Goal: Obtain resource: Download file/media

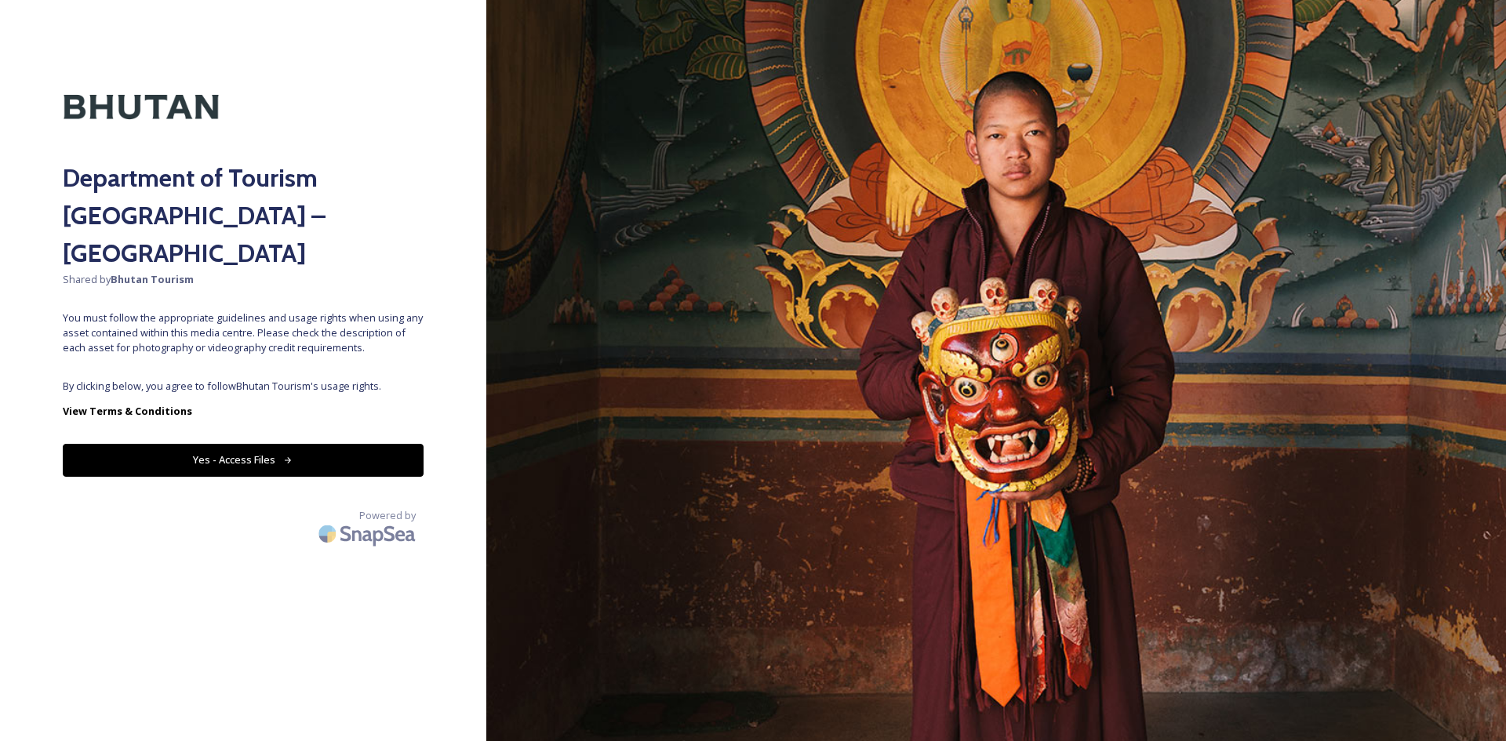
click at [264, 444] on button "Yes - Access Files" at bounding box center [243, 460] width 361 height 32
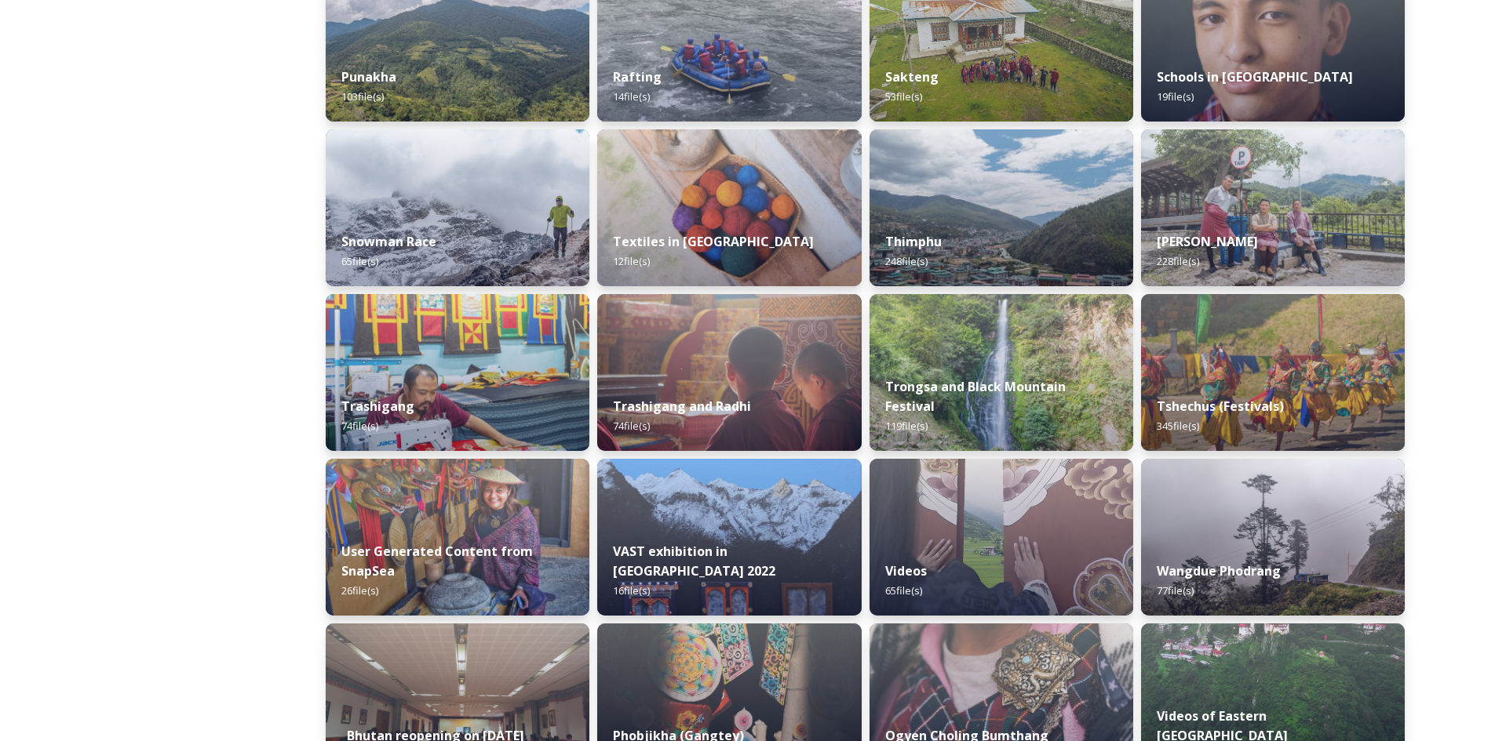
scroll to position [961, 0]
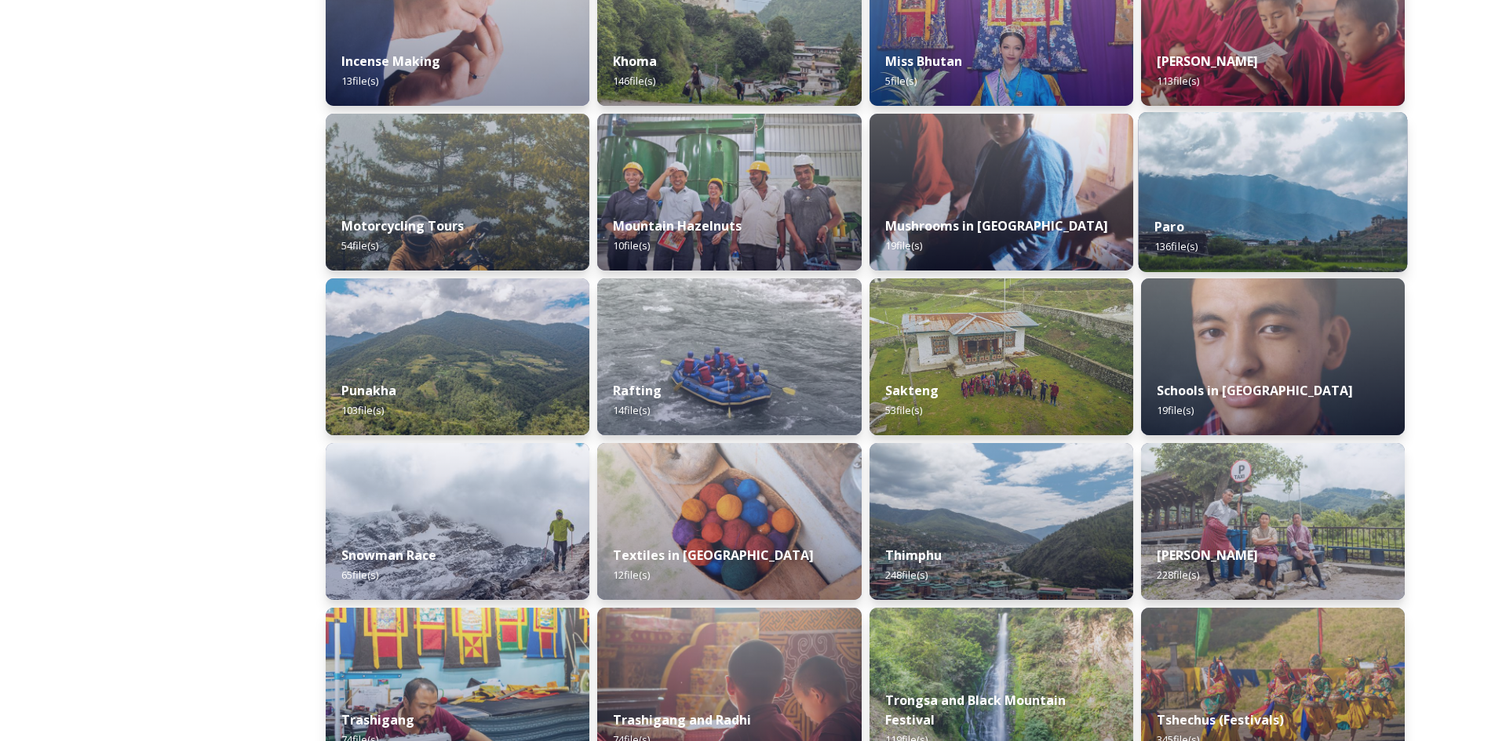
click at [1256, 224] on div "Paro 136 file(s)" at bounding box center [1272, 236] width 269 height 71
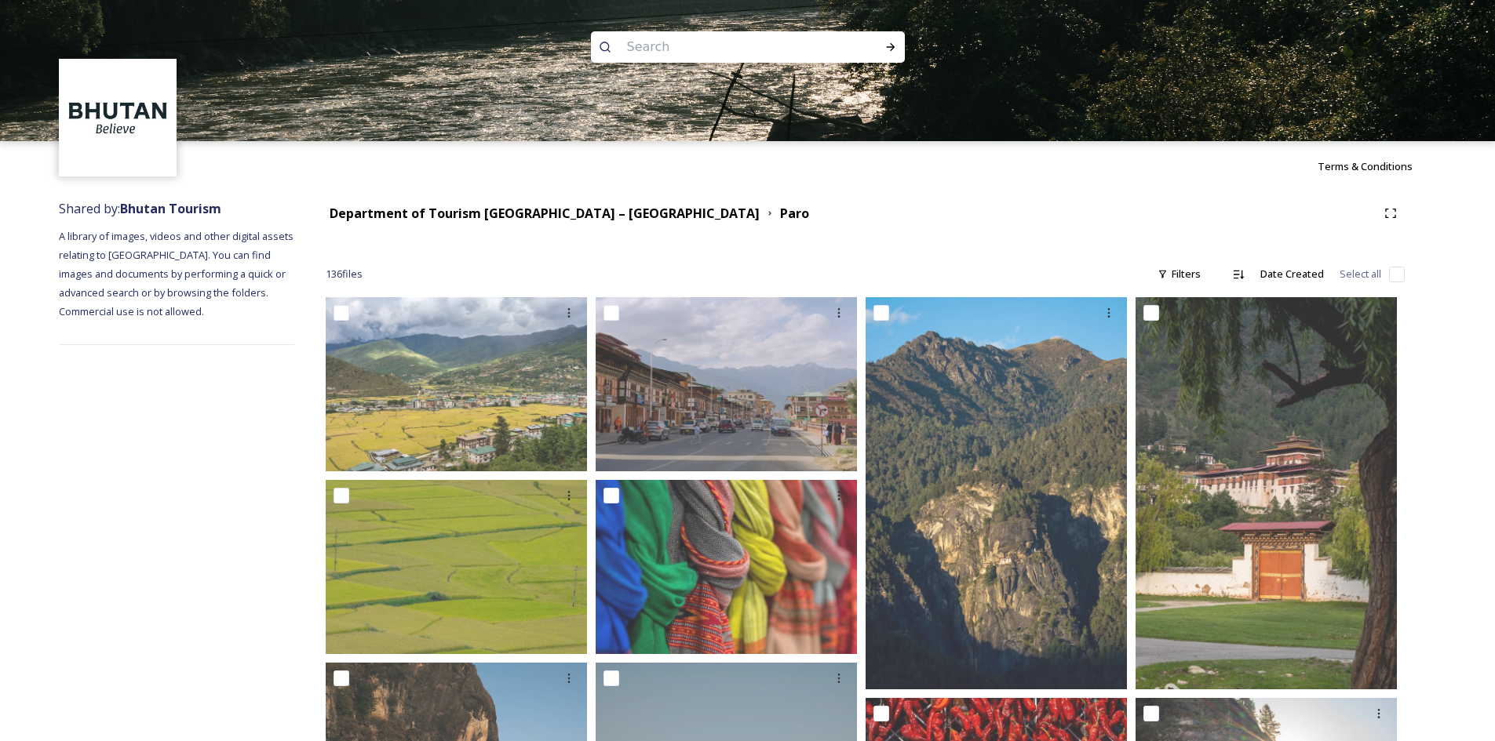
click at [763, 50] on input at bounding box center [726, 47] width 215 height 35
type input "chuzom"
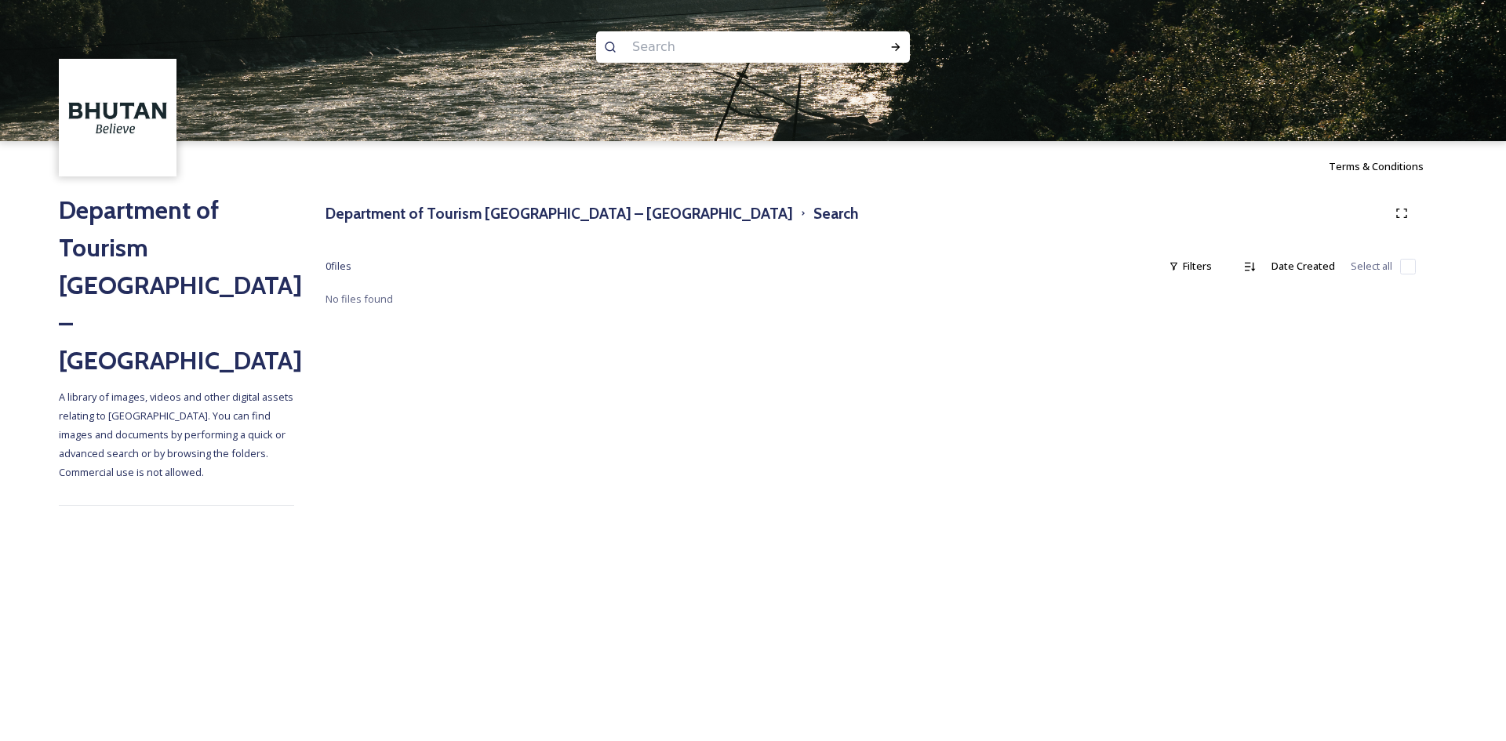
click at [673, 50] on input at bounding box center [732, 47] width 215 height 35
click at [891, 49] on icon at bounding box center [896, 47] width 13 height 13
drag, startPoint x: 718, startPoint y: 47, endPoint x: 507, endPoint y: 46, distance: 211.1
click at [507, 46] on div "chuzom" at bounding box center [753, 70] width 1506 height 141
type input "tacho lhakhang"
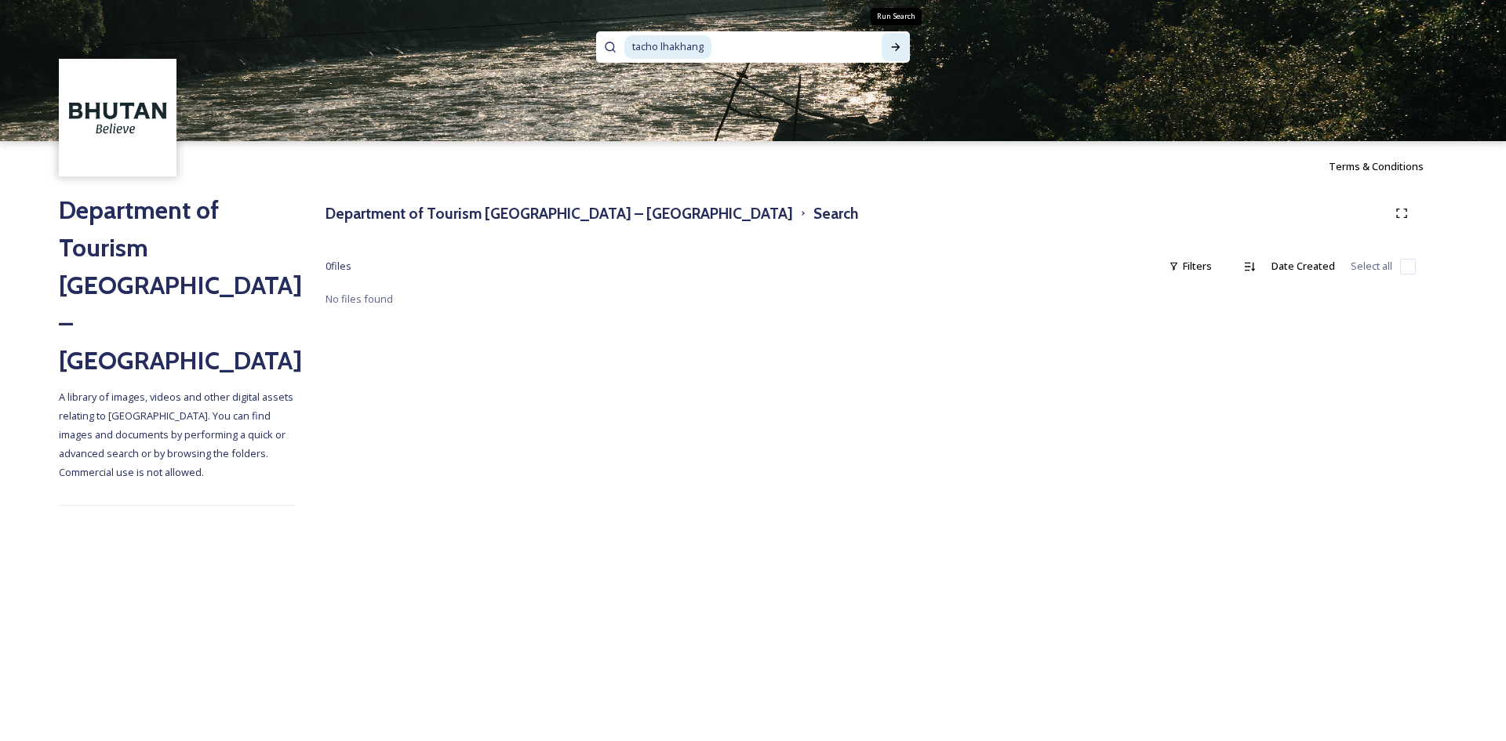
click at [889, 53] on div "Run Search" at bounding box center [896, 47] width 28 height 28
click at [647, 52] on span "tacho lhakhang" at bounding box center [668, 46] width 87 height 23
click at [657, 47] on span "tacho lhakhang" at bounding box center [668, 46] width 87 height 23
click at [891, 48] on icon at bounding box center [896, 47] width 13 height 13
click at [902, 47] on icon at bounding box center [896, 47] width 13 height 13
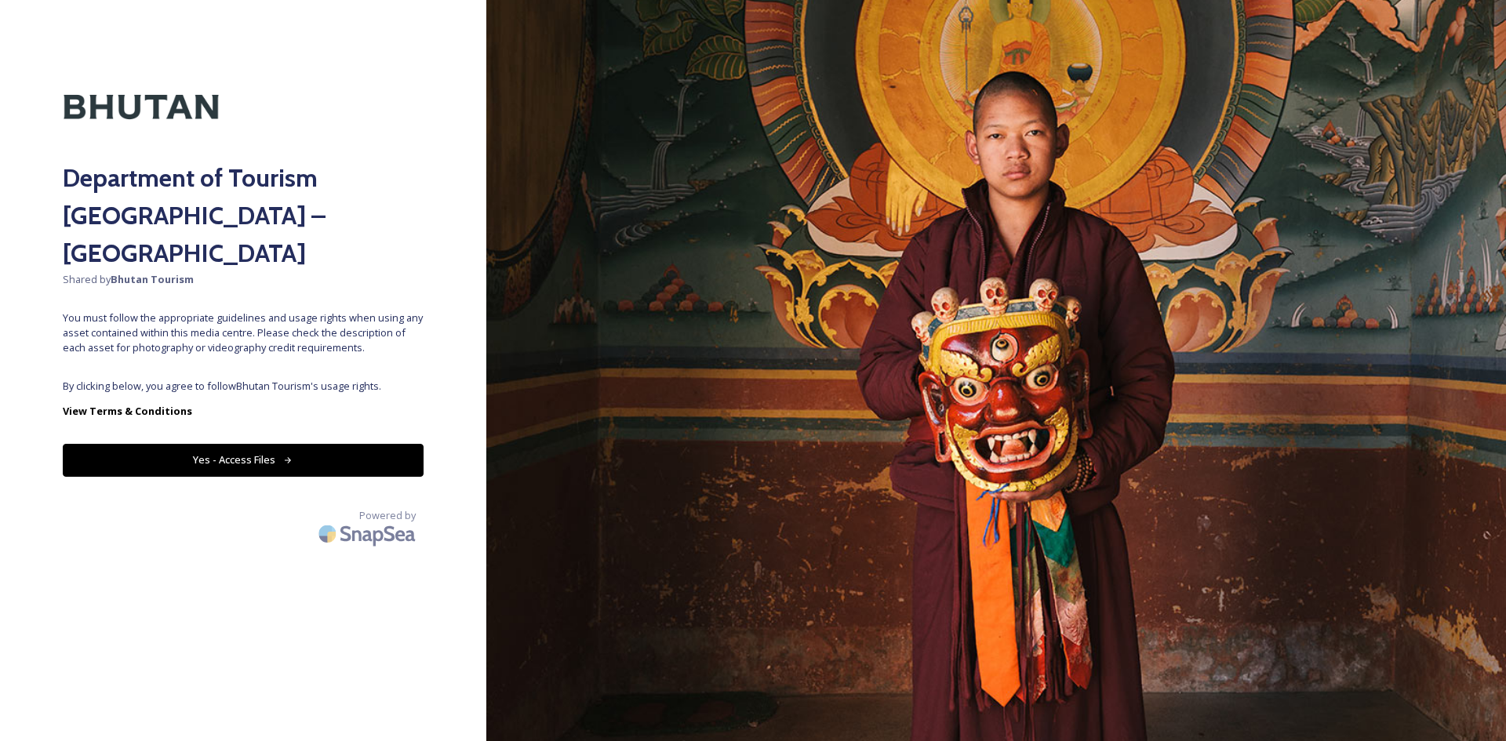
click at [292, 444] on button "Yes - Access Files" at bounding box center [243, 460] width 361 height 32
click at [302, 444] on button "Yes - Access Files" at bounding box center [243, 460] width 361 height 32
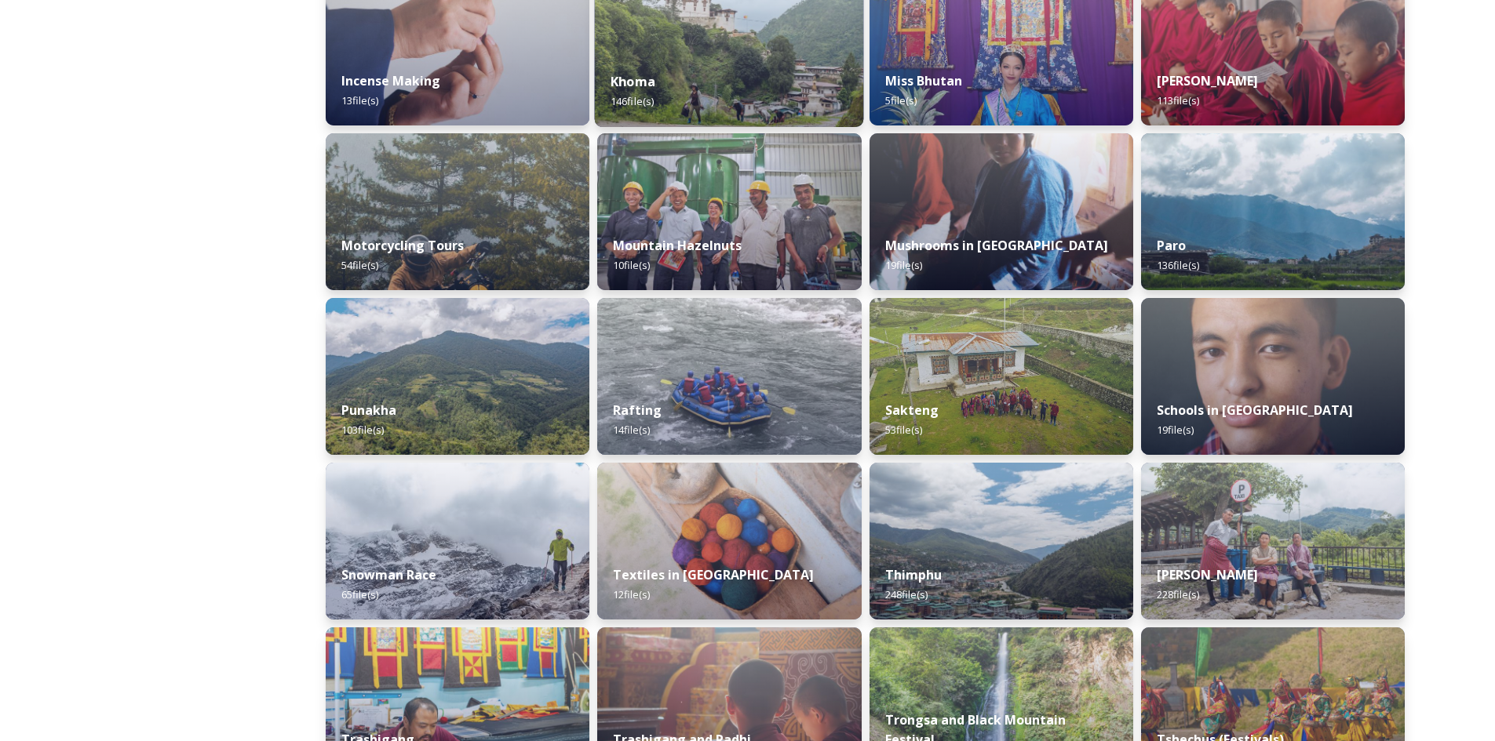
scroll to position [1177, 0]
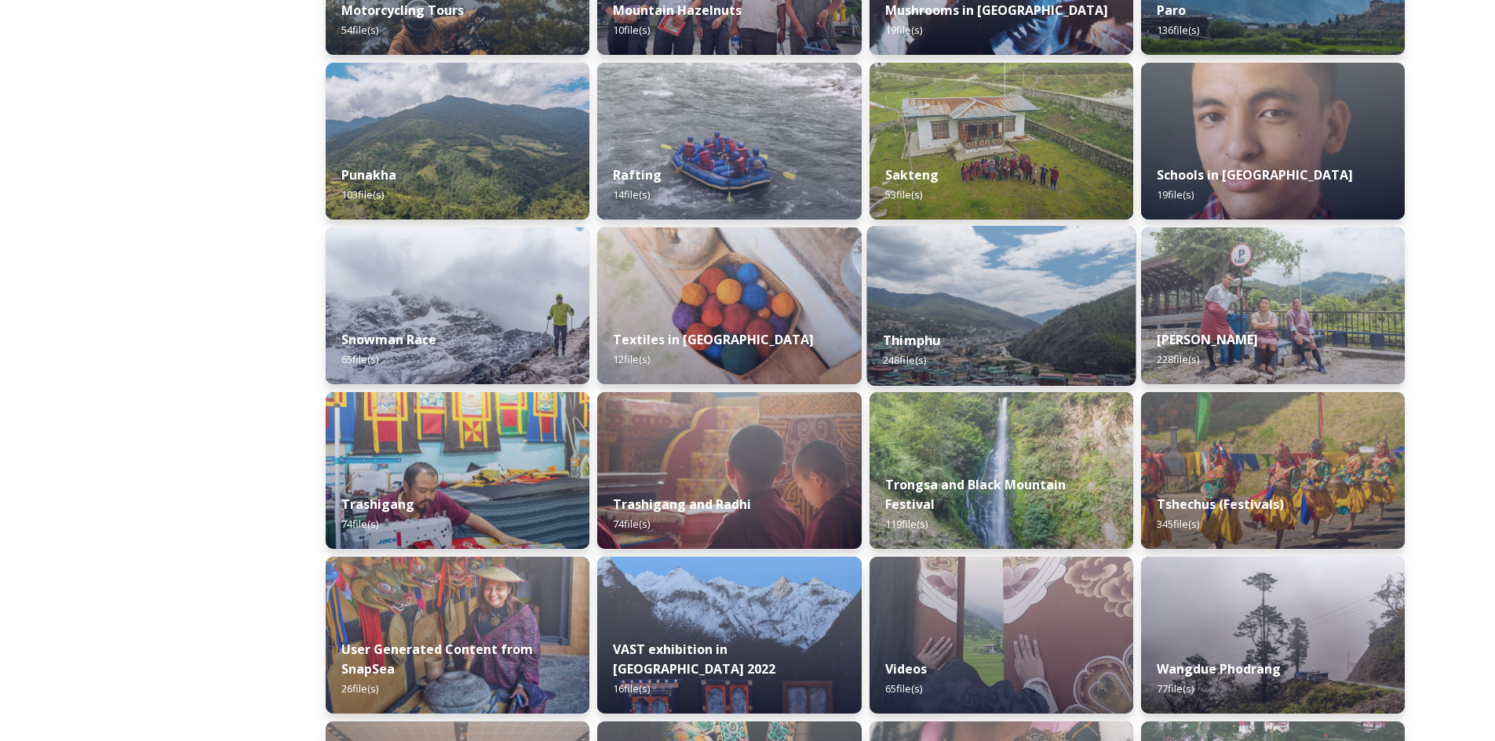
click at [915, 322] on div "Thimphu 248 file(s)" at bounding box center [1000, 350] width 269 height 71
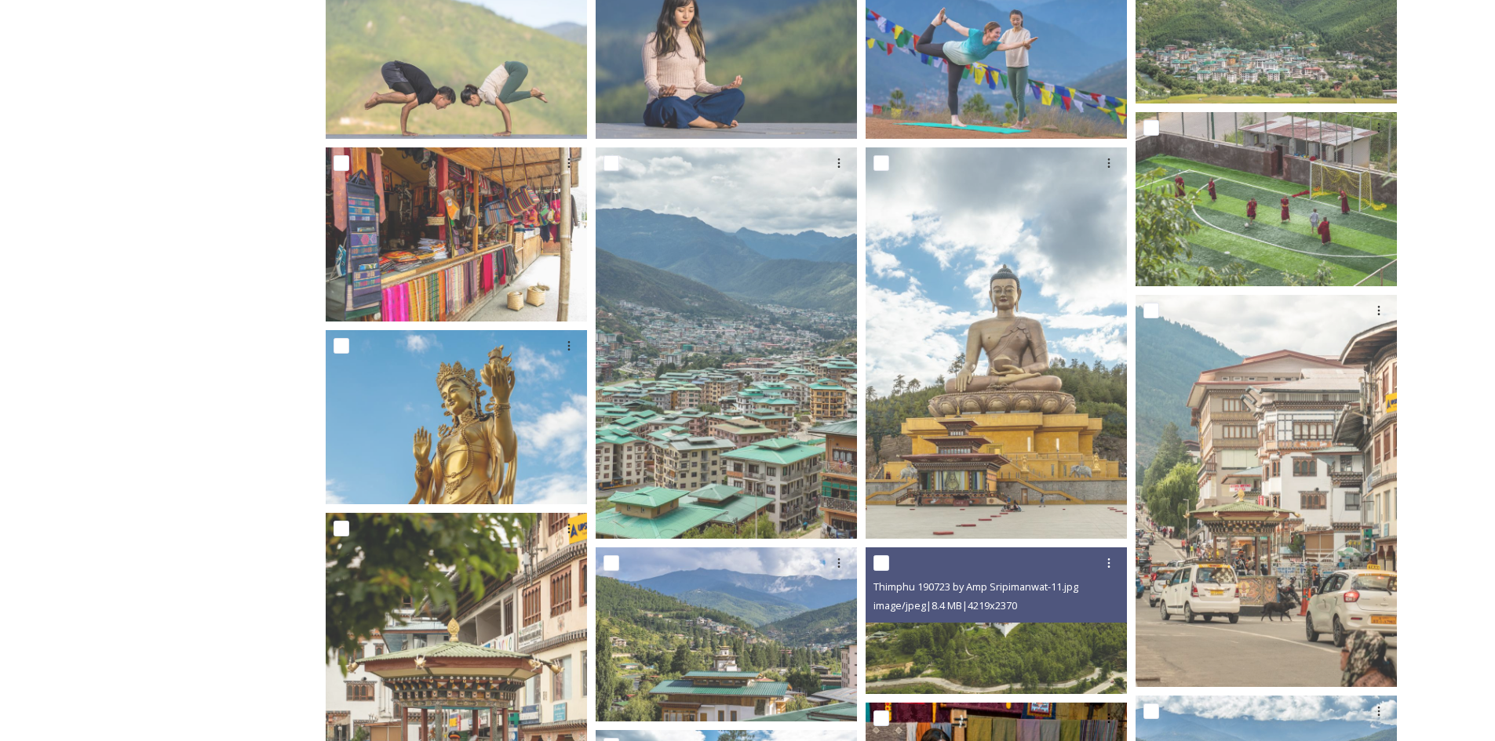
scroll to position [1569, 0]
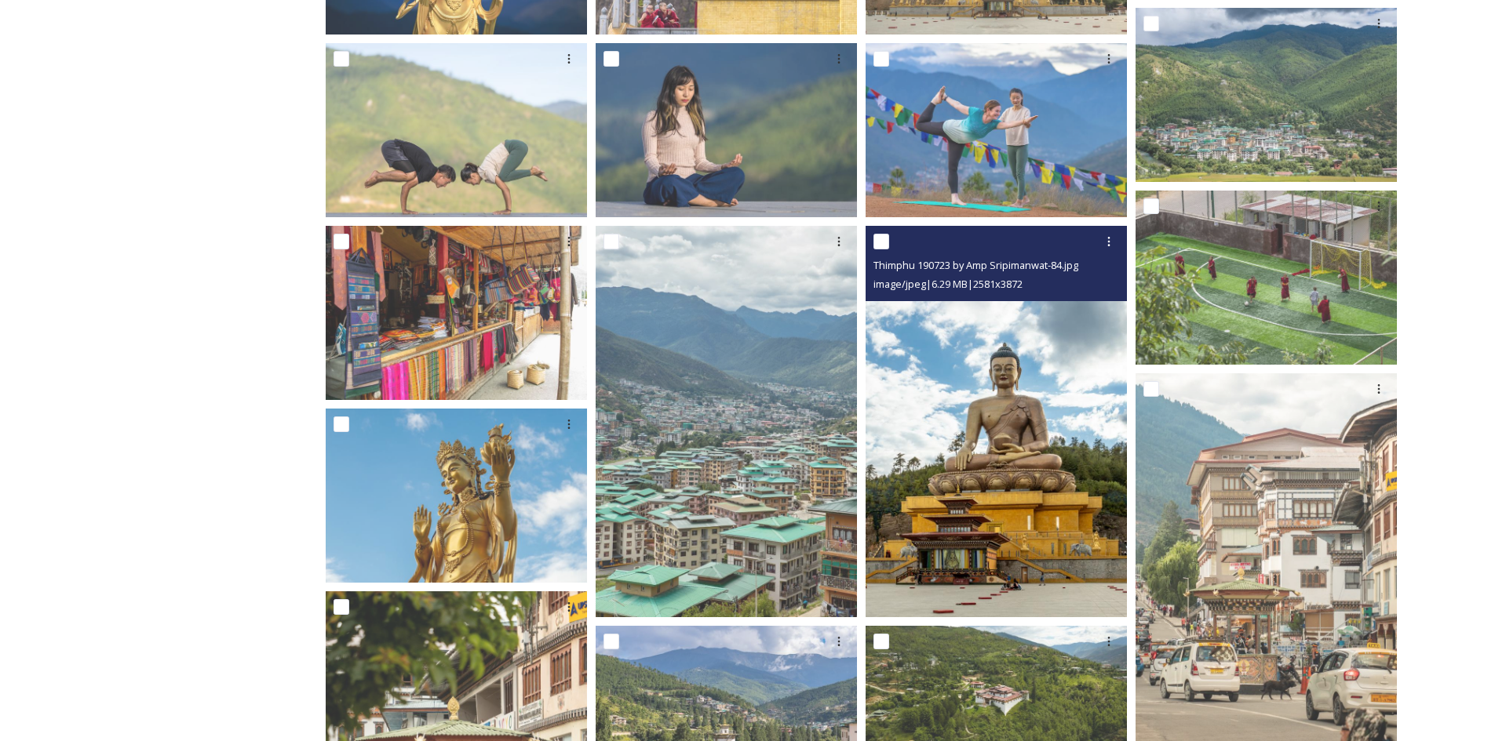
click at [978, 437] on img at bounding box center [995, 422] width 261 height 392
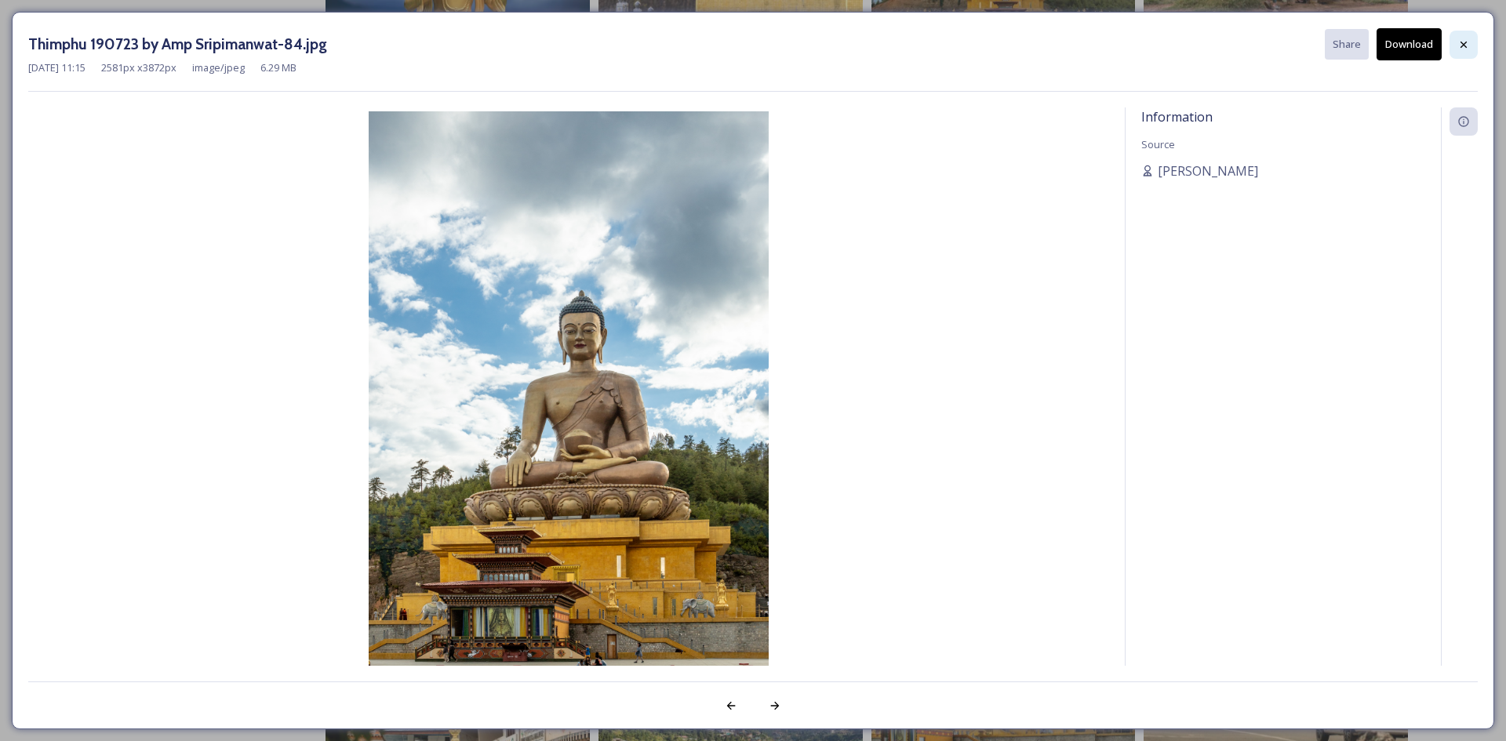
click at [1470, 45] on div at bounding box center [1464, 45] width 28 height 28
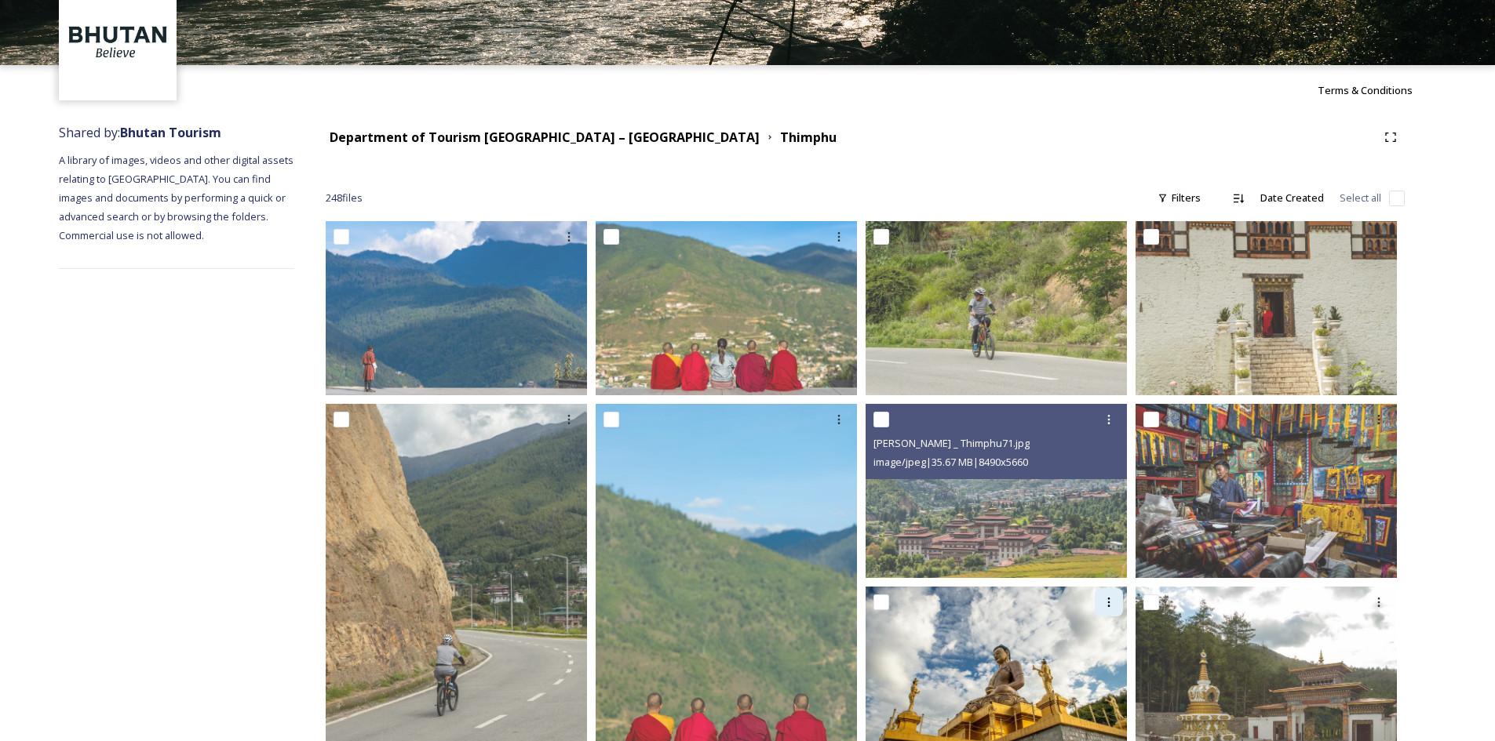
scroll to position [0, 0]
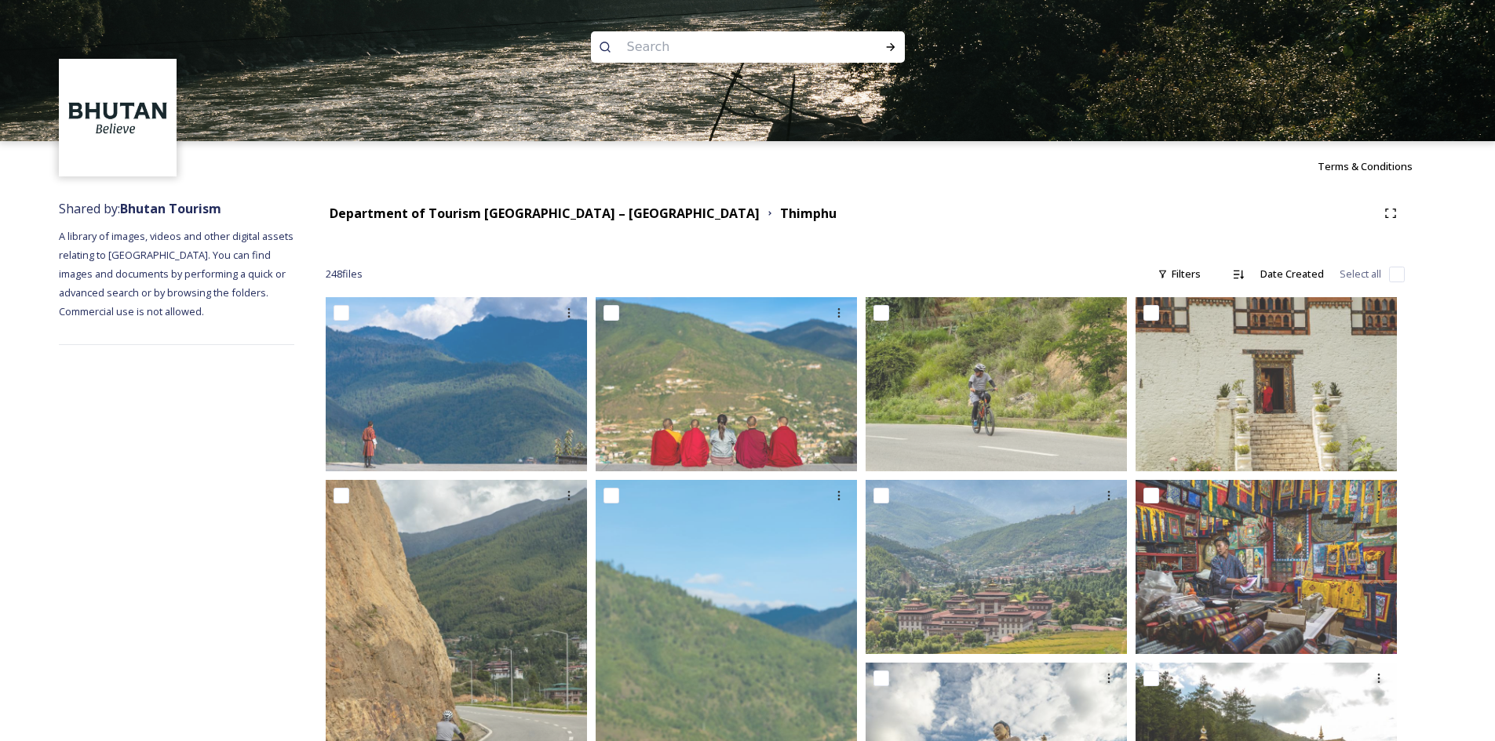
click at [735, 43] on input at bounding box center [726, 47] width 215 height 35
type input "takin zoo"
click at [891, 48] on icon at bounding box center [890, 47] width 13 height 13
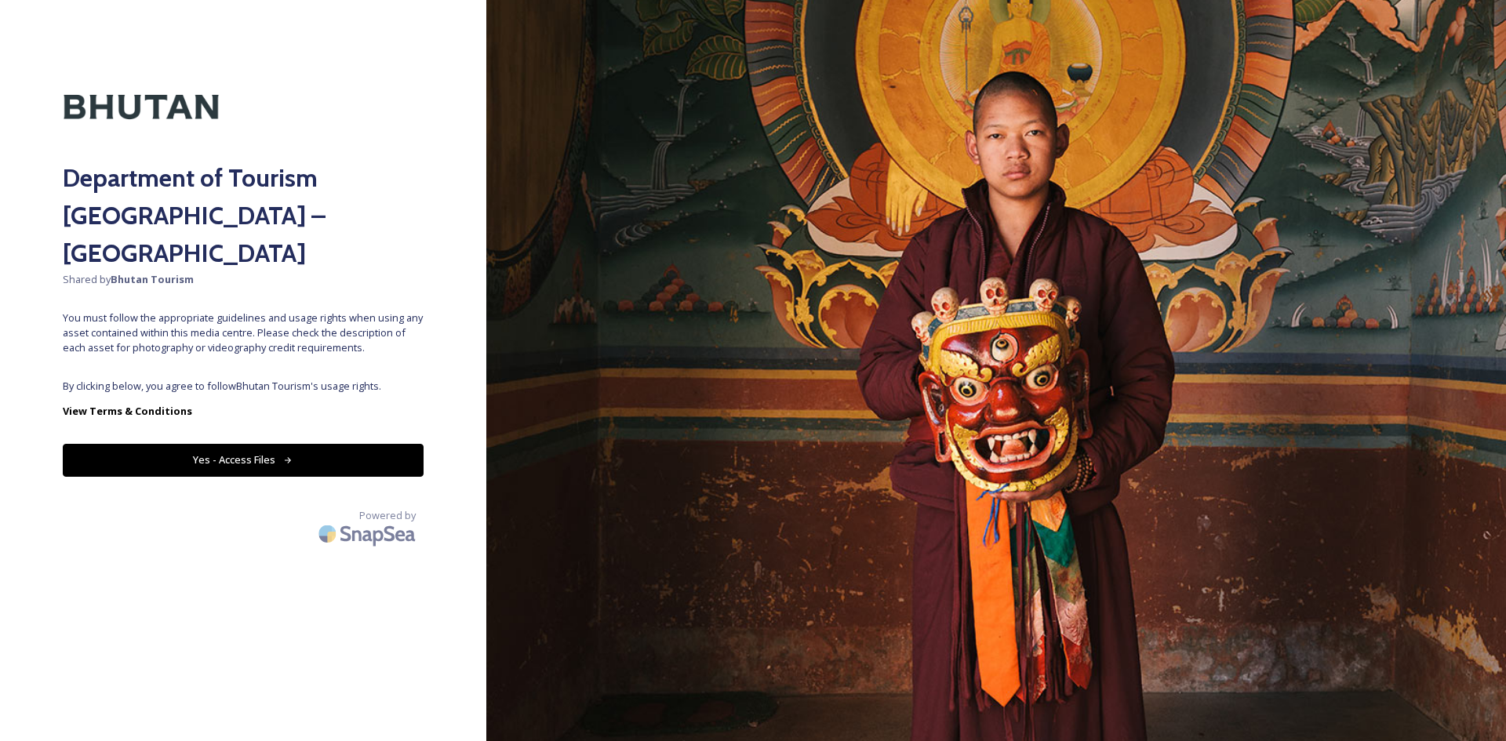
click at [279, 444] on button "Yes - Access Files" at bounding box center [243, 460] width 361 height 32
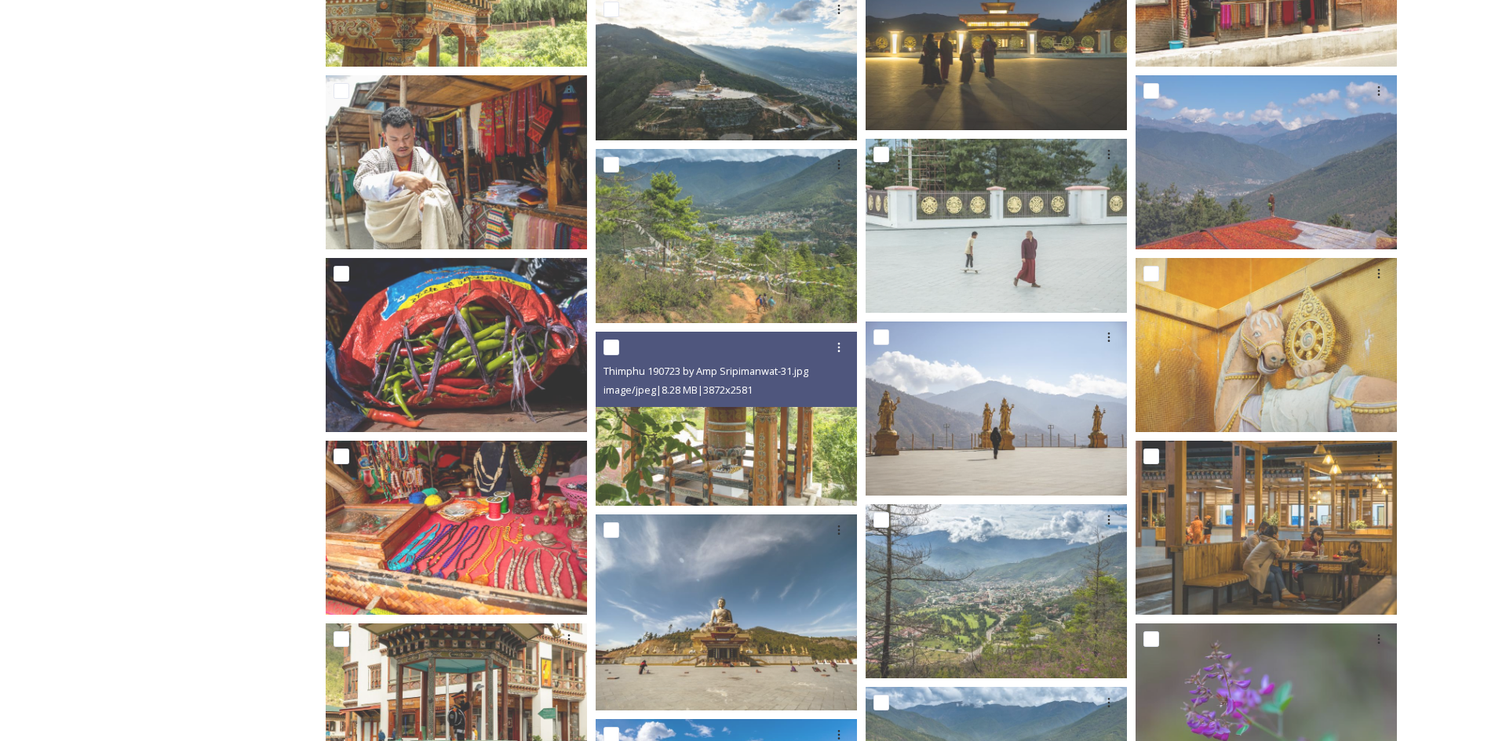
scroll to position [7297, 0]
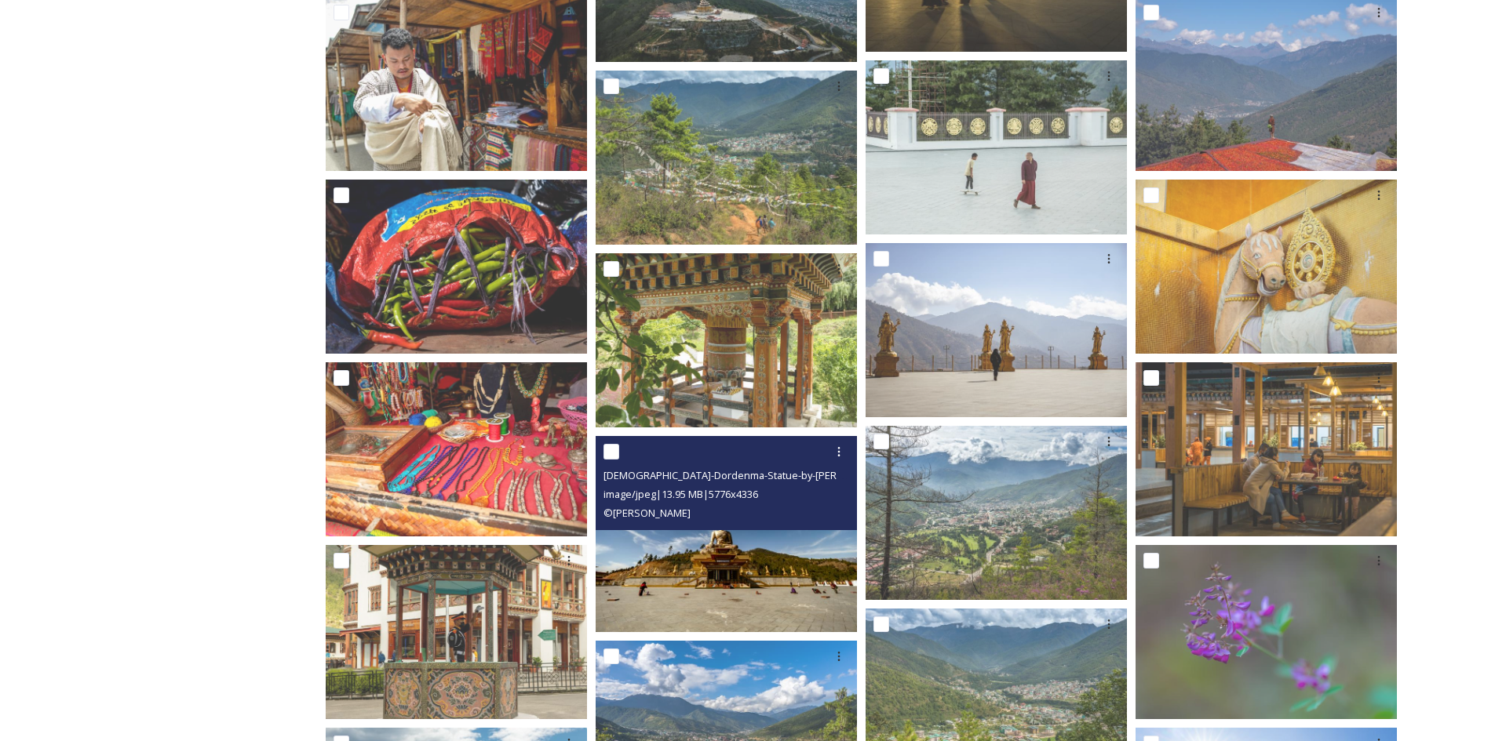
click at [734, 563] on img at bounding box center [726, 534] width 261 height 196
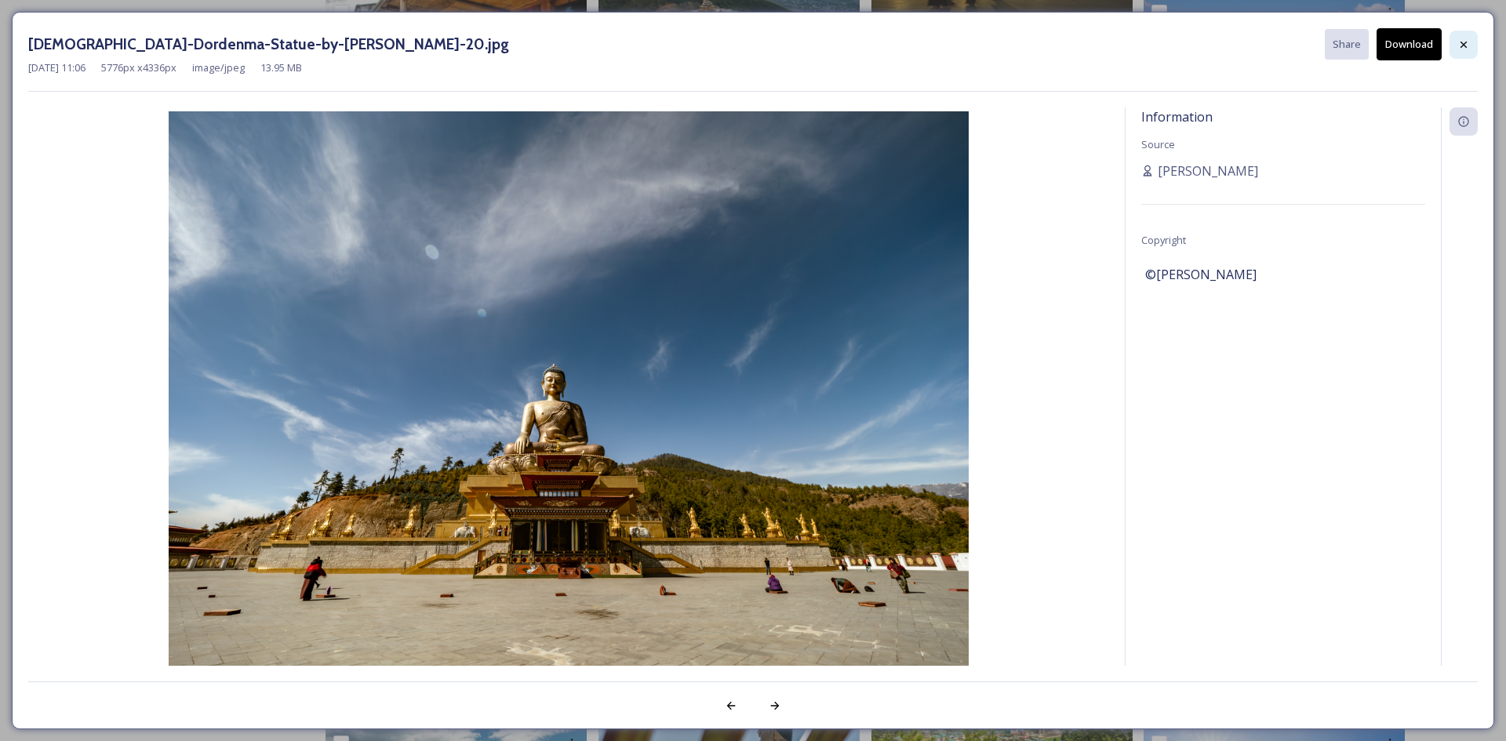
click at [1467, 41] on icon at bounding box center [1464, 44] width 13 height 13
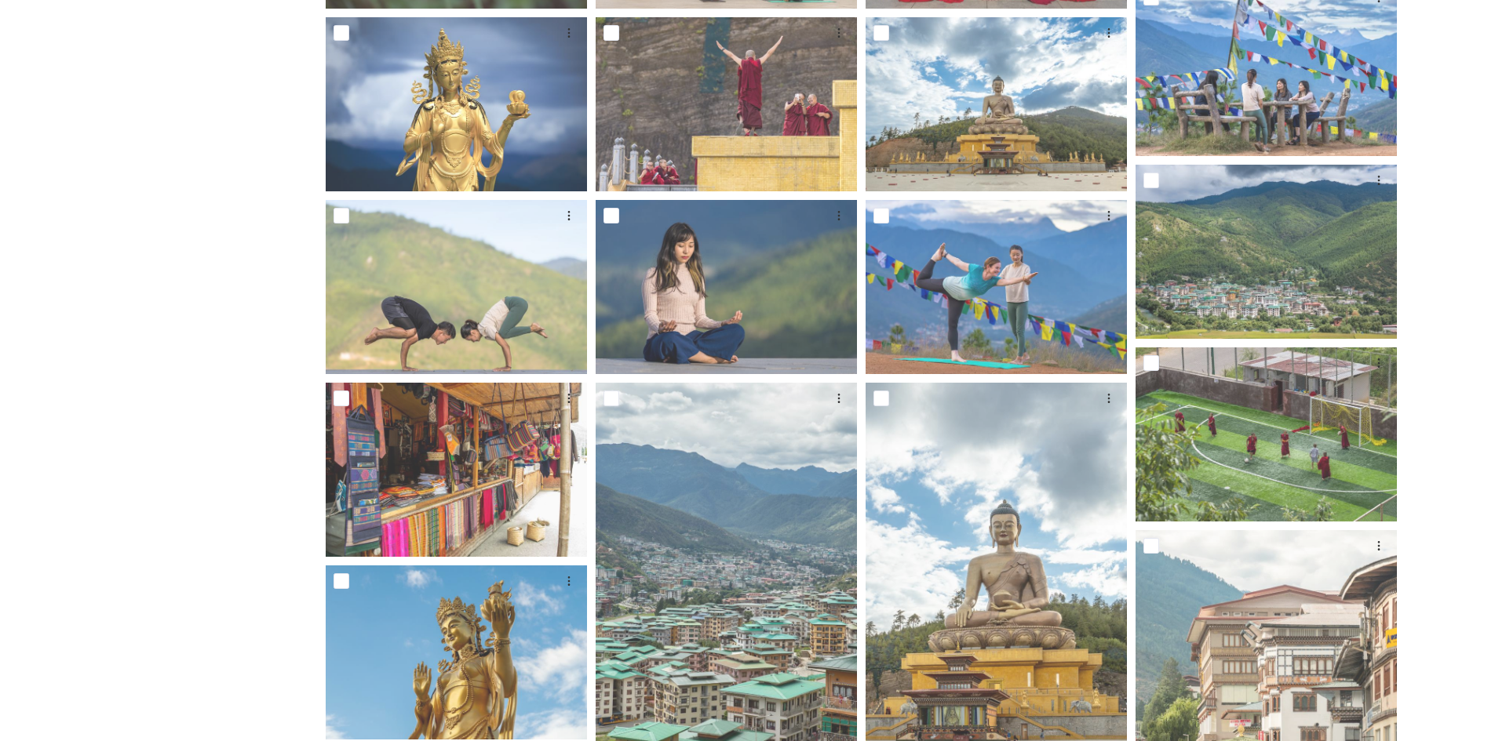
scroll to position [942, 0]
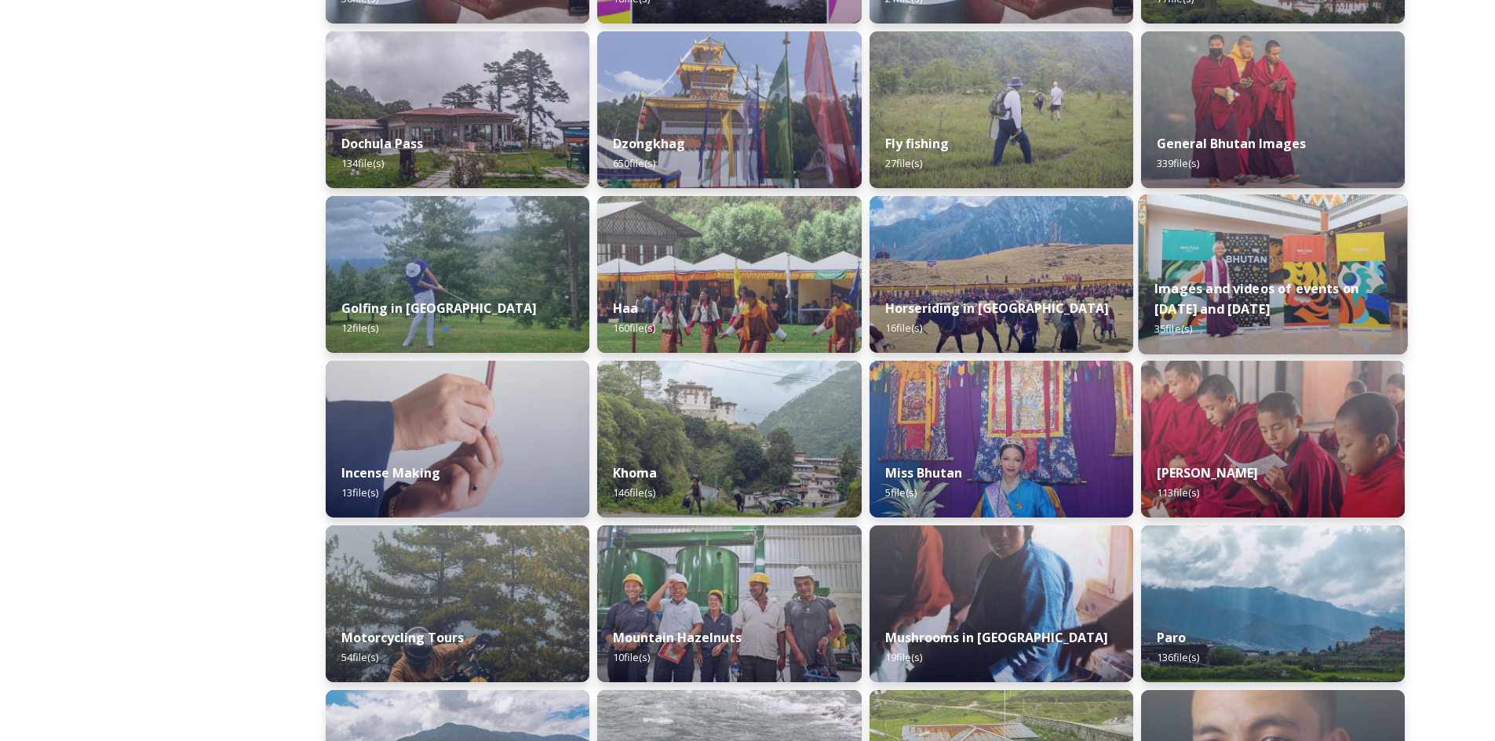
scroll to position [628, 0]
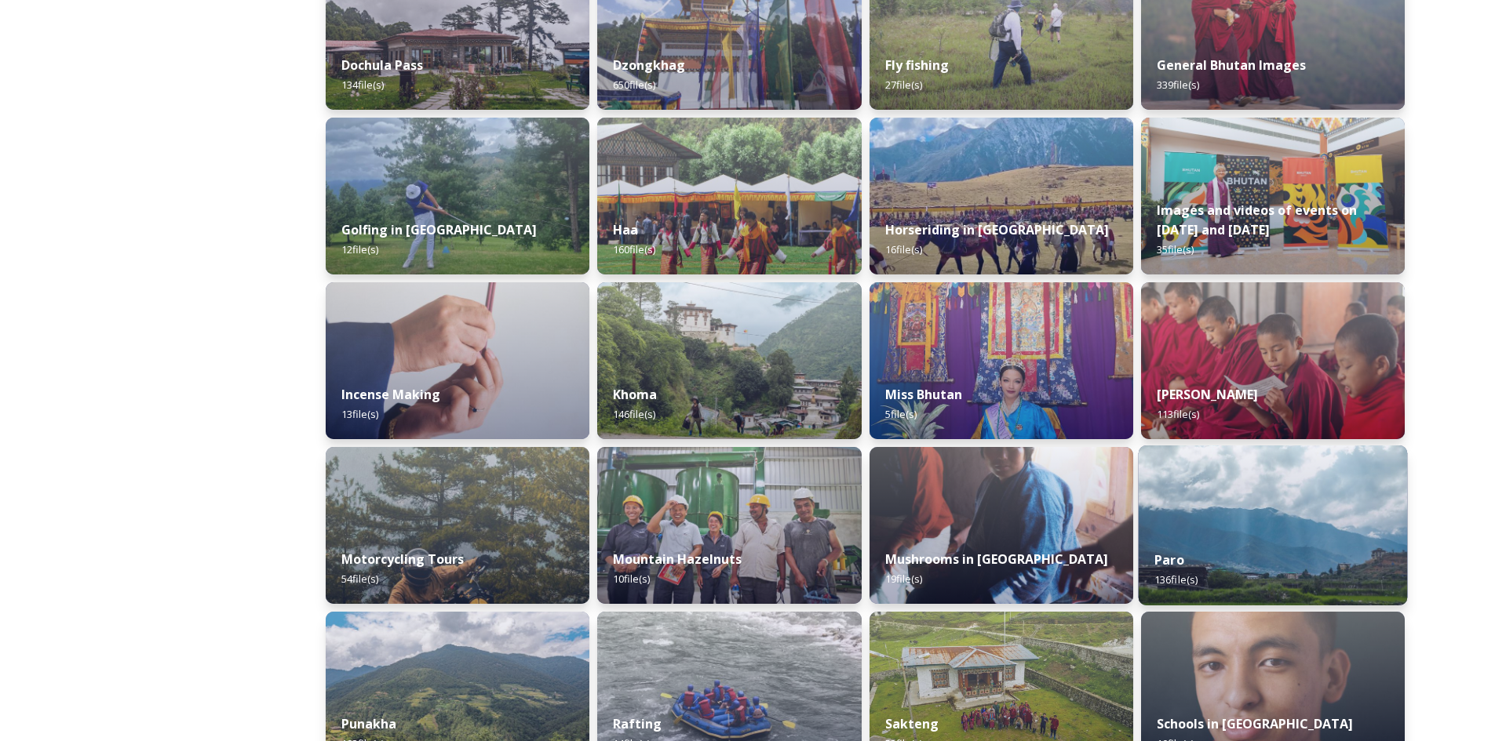
click at [1215, 485] on img at bounding box center [1272, 526] width 269 height 160
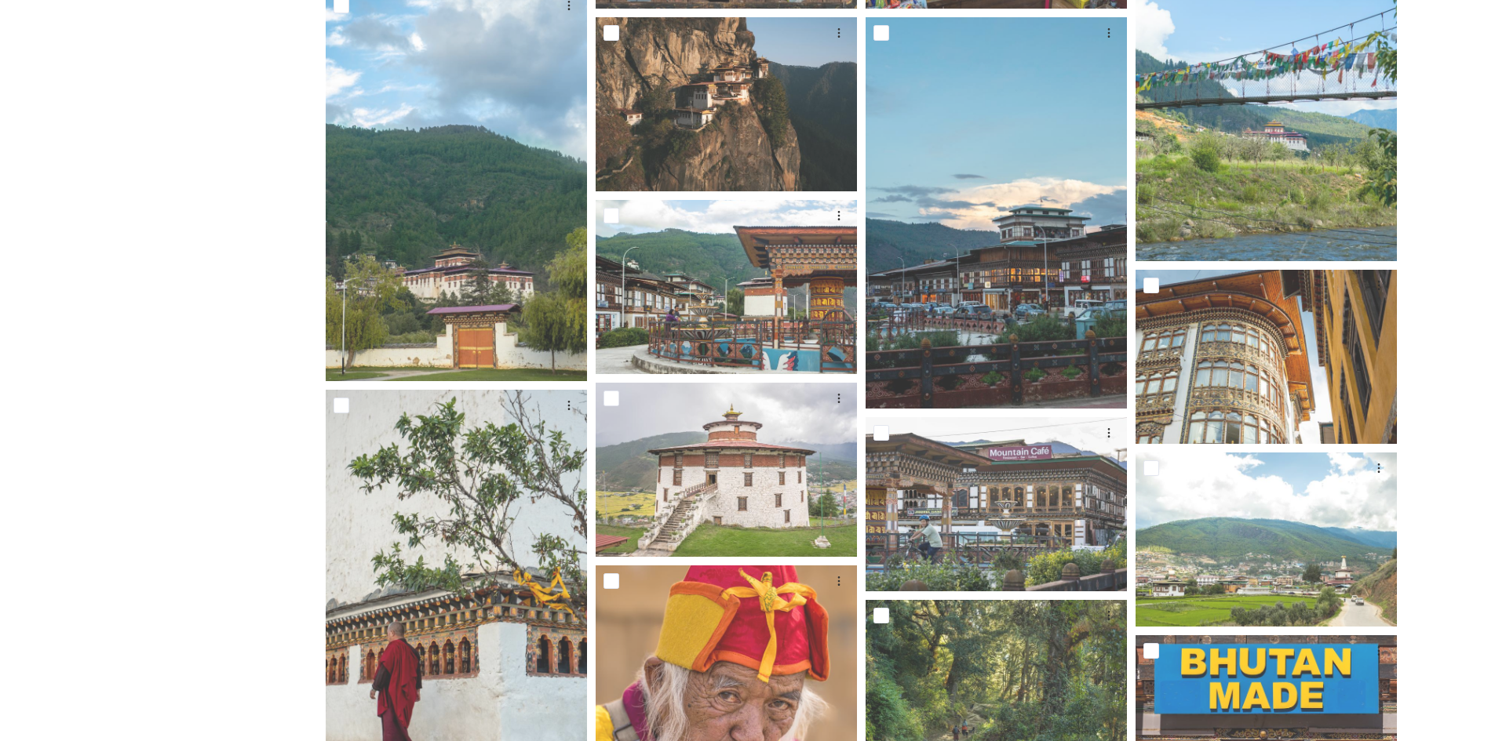
scroll to position [1177, 0]
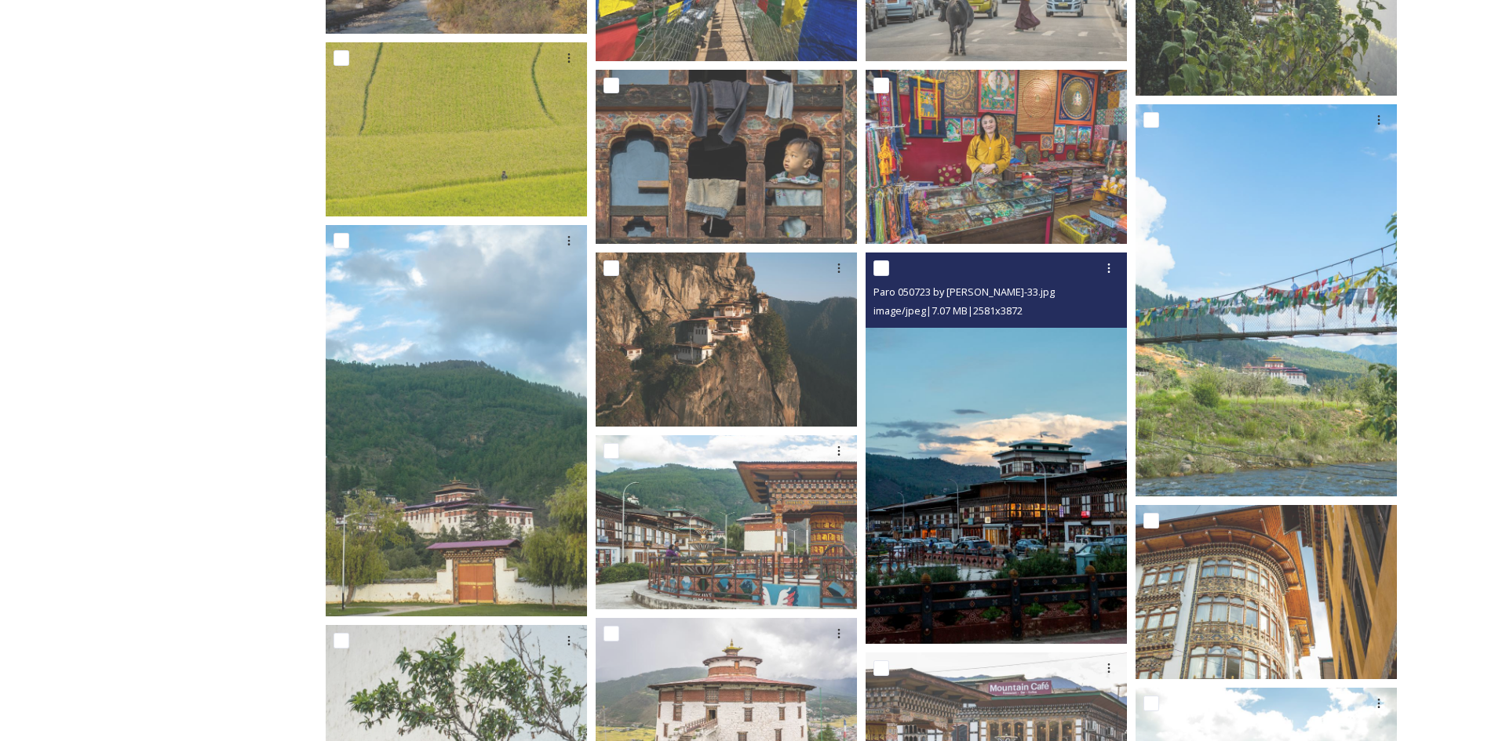
click at [1040, 441] on img at bounding box center [995, 449] width 261 height 392
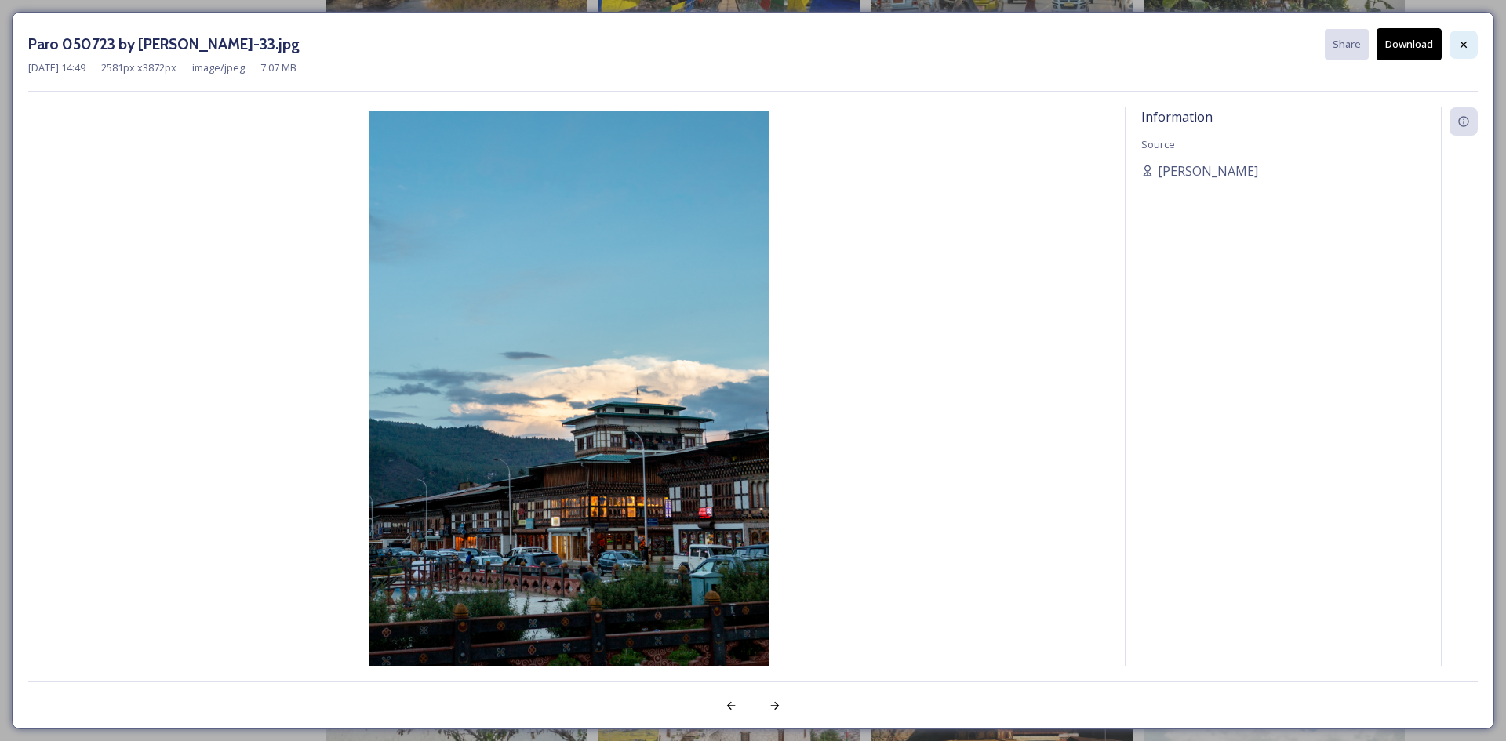
click at [1469, 50] on icon at bounding box center [1464, 44] width 13 height 13
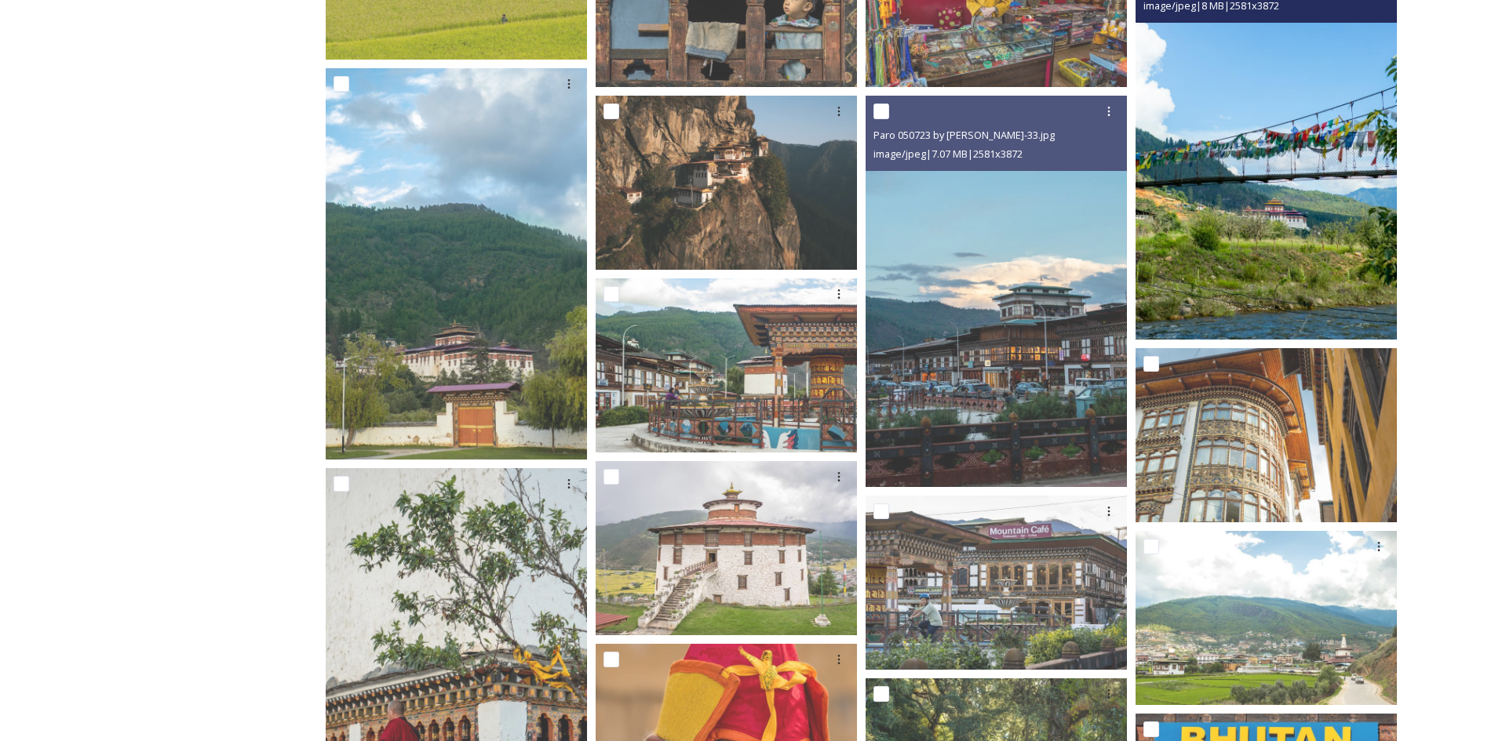
scroll to position [1412, 0]
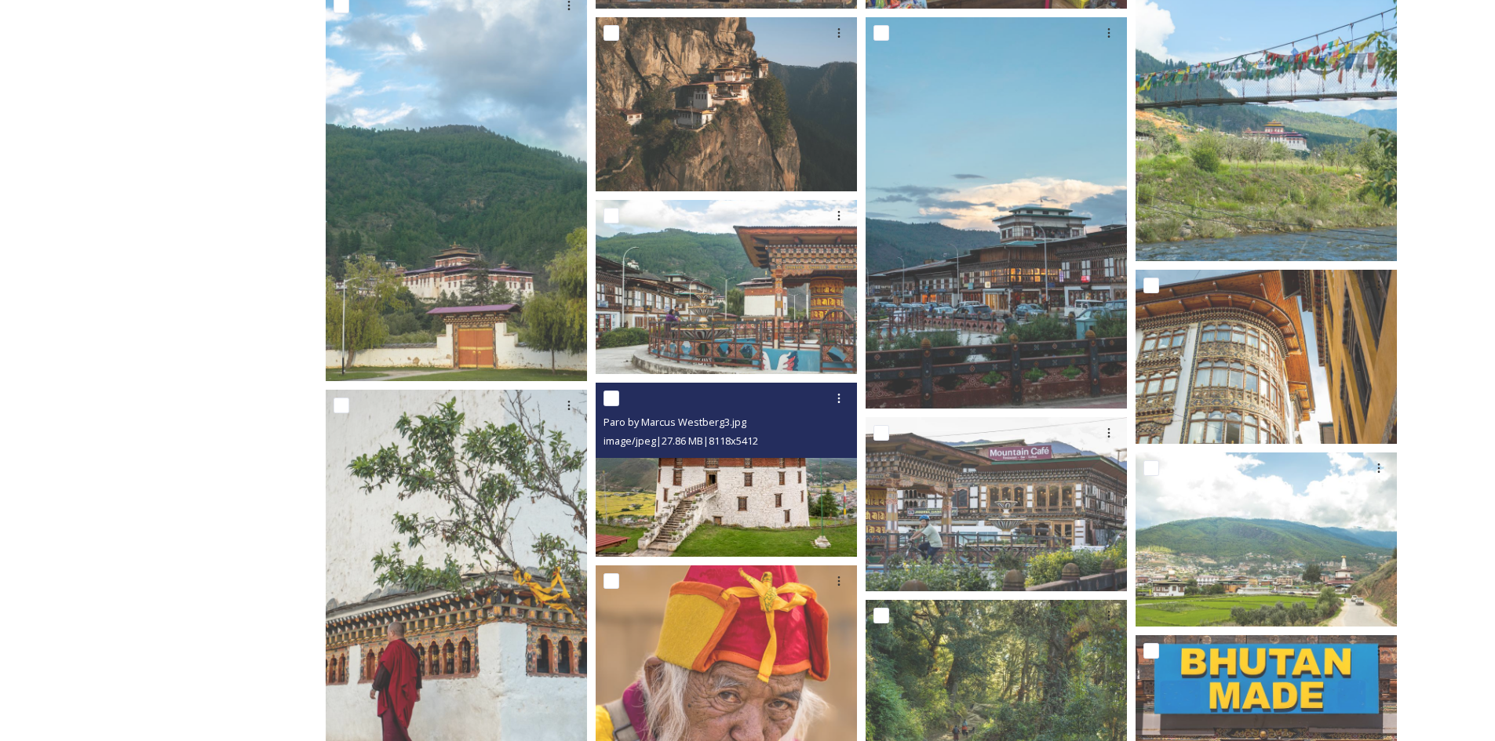
click at [725, 481] on img at bounding box center [726, 469] width 261 height 174
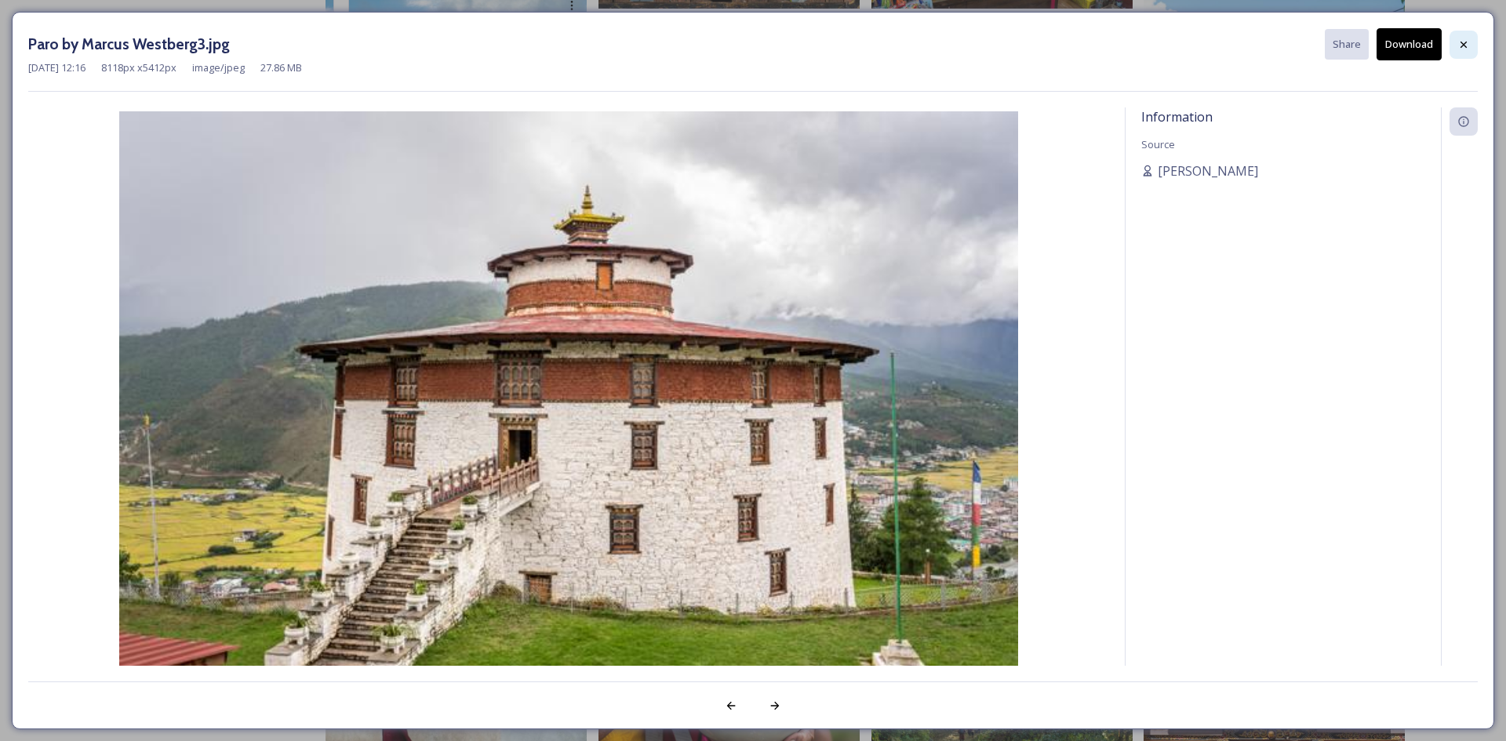
click at [1454, 42] on div at bounding box center [1464, 45] width 28 height 28
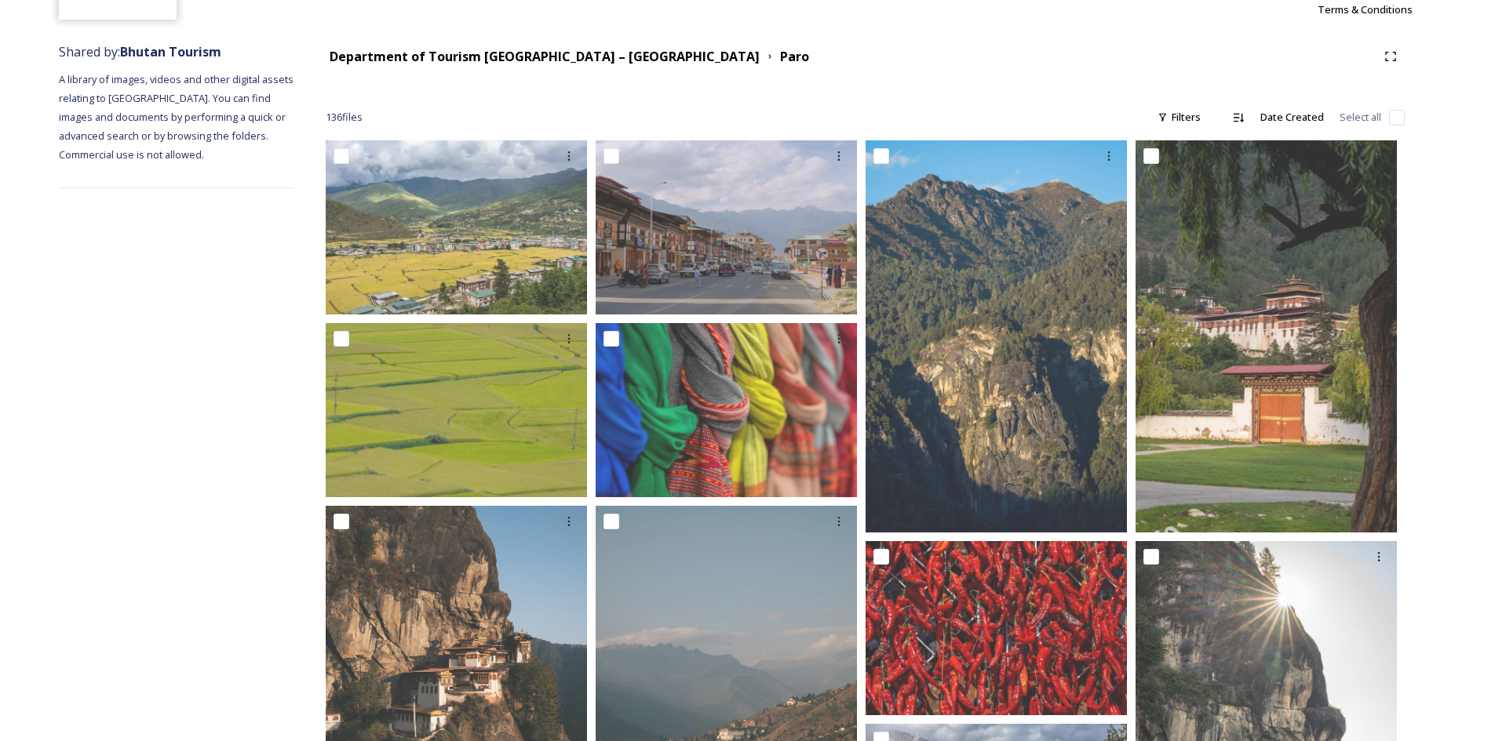
scroll to position [235, 0]
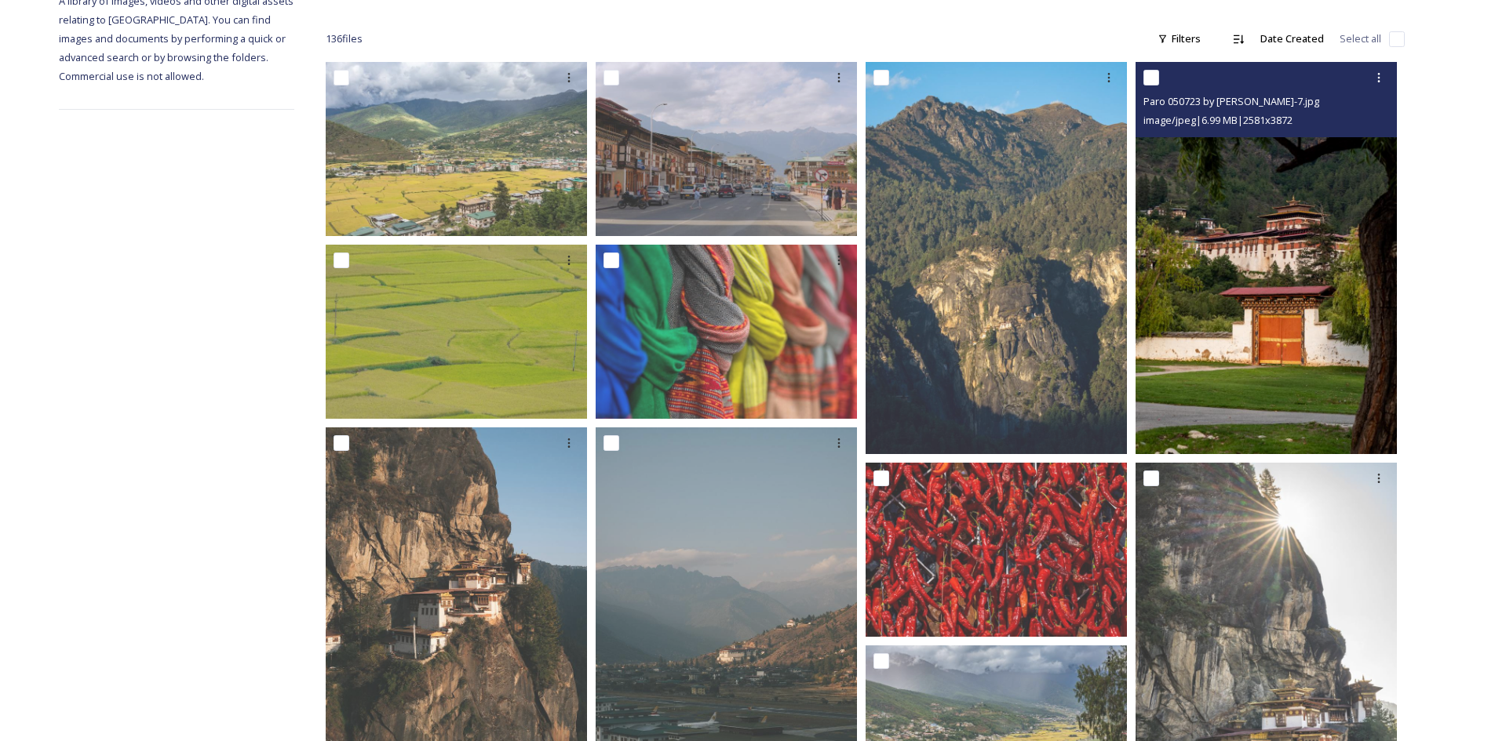
click at [1218, 213] on img at bounding box center [1265, 258] width 261 height 392
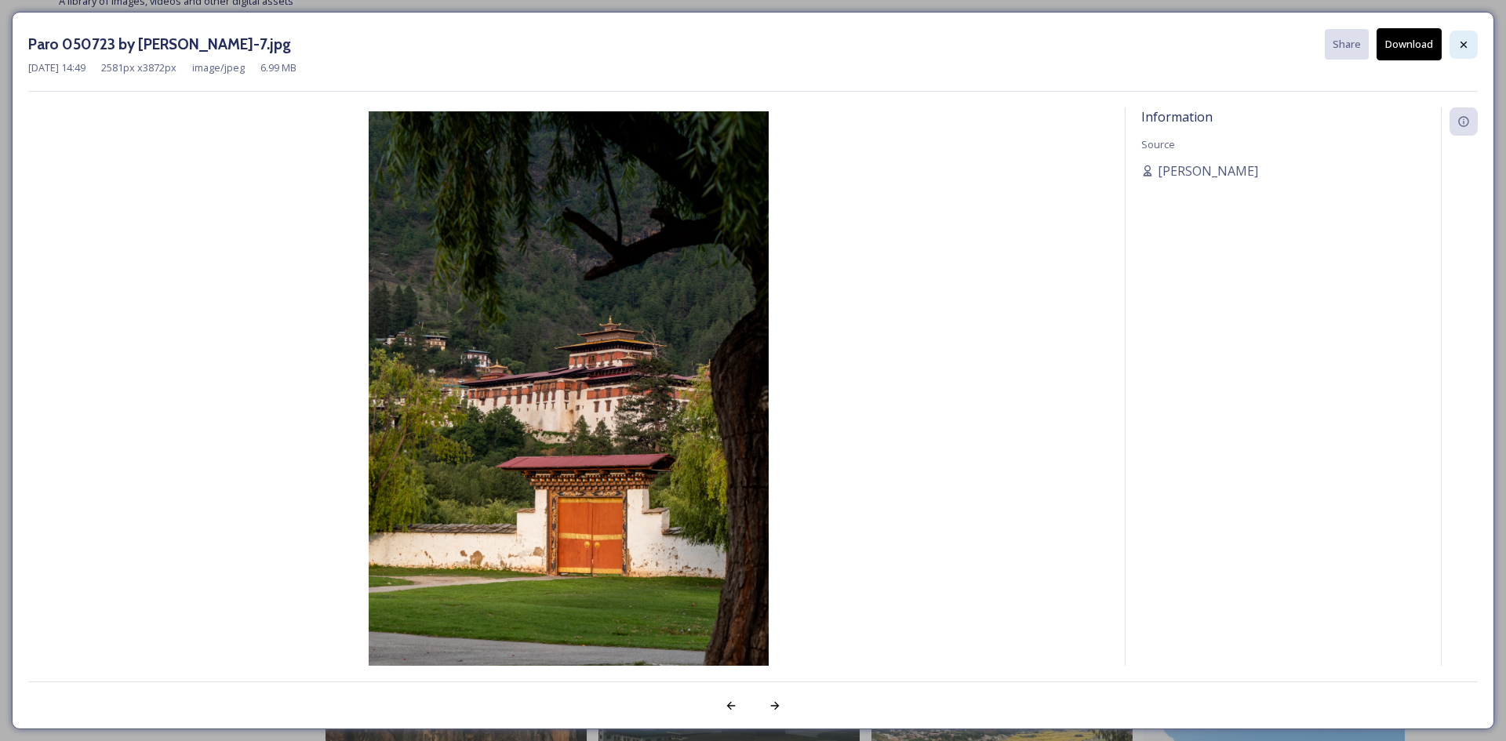
click at [1462, 38] on icon at bounding box center [1464, 44] width 13 height 13
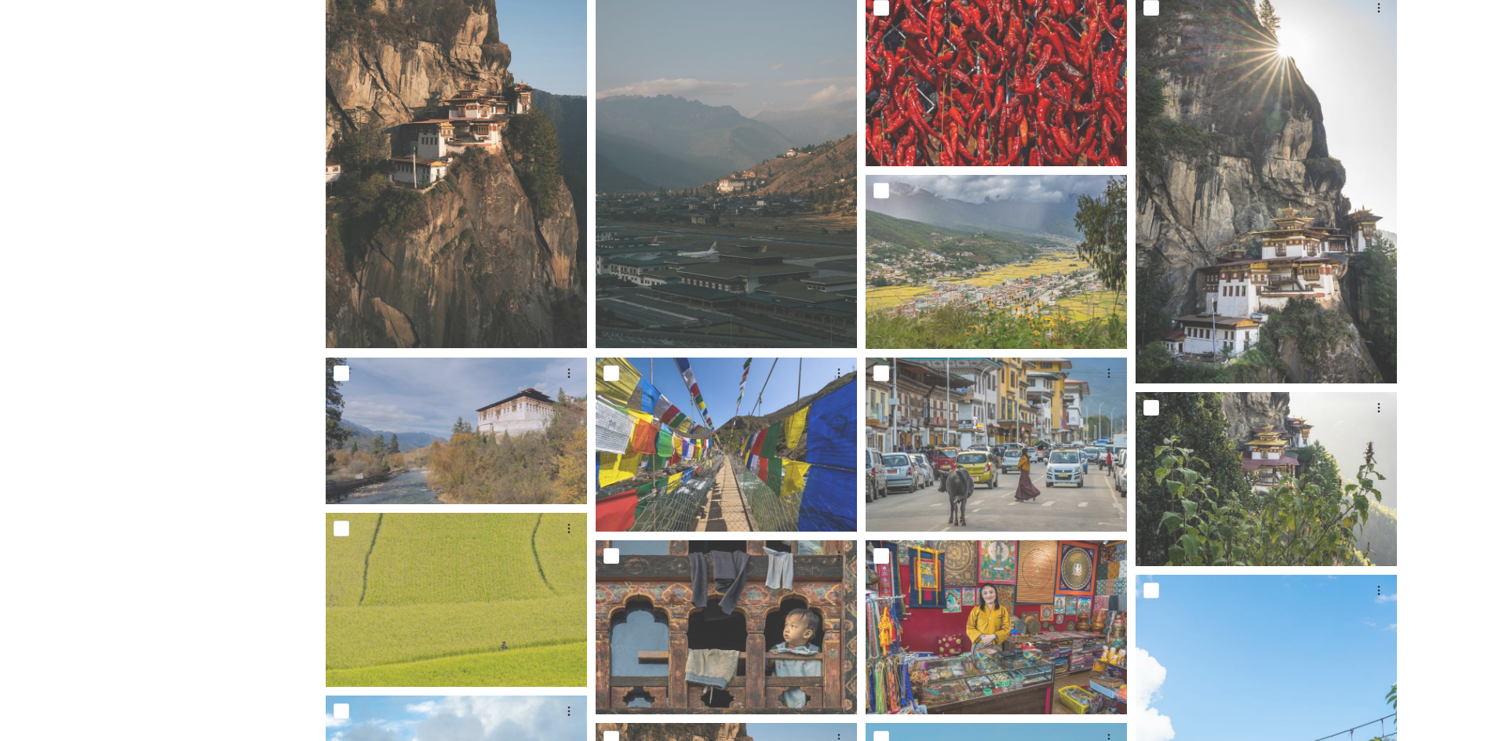
scroll to position [628, 0]
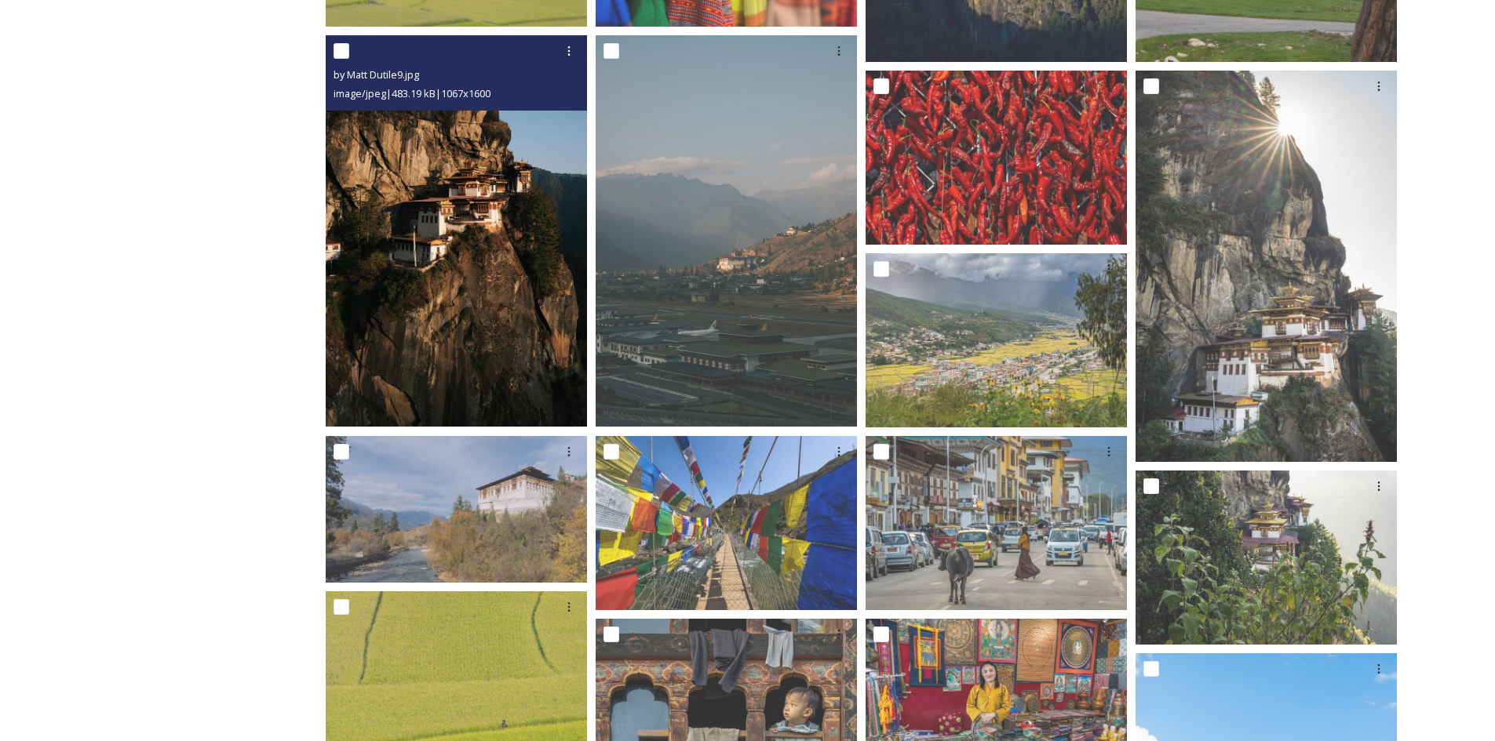
click at [490, 334] on img at bounding box center [456, 231] width 261 height 392
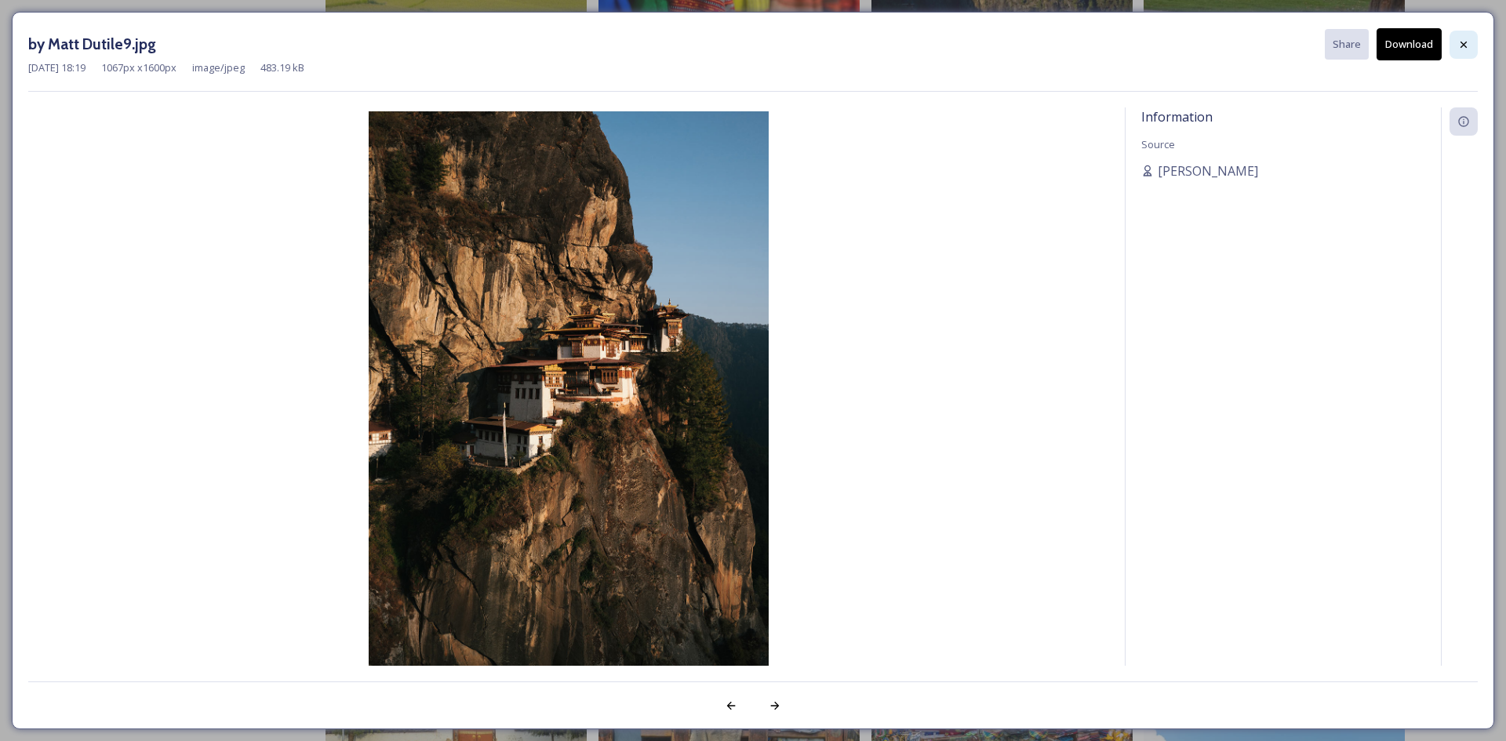
click at [1455, 38] on div at bounding box center [1464, 45] width 28 height 28
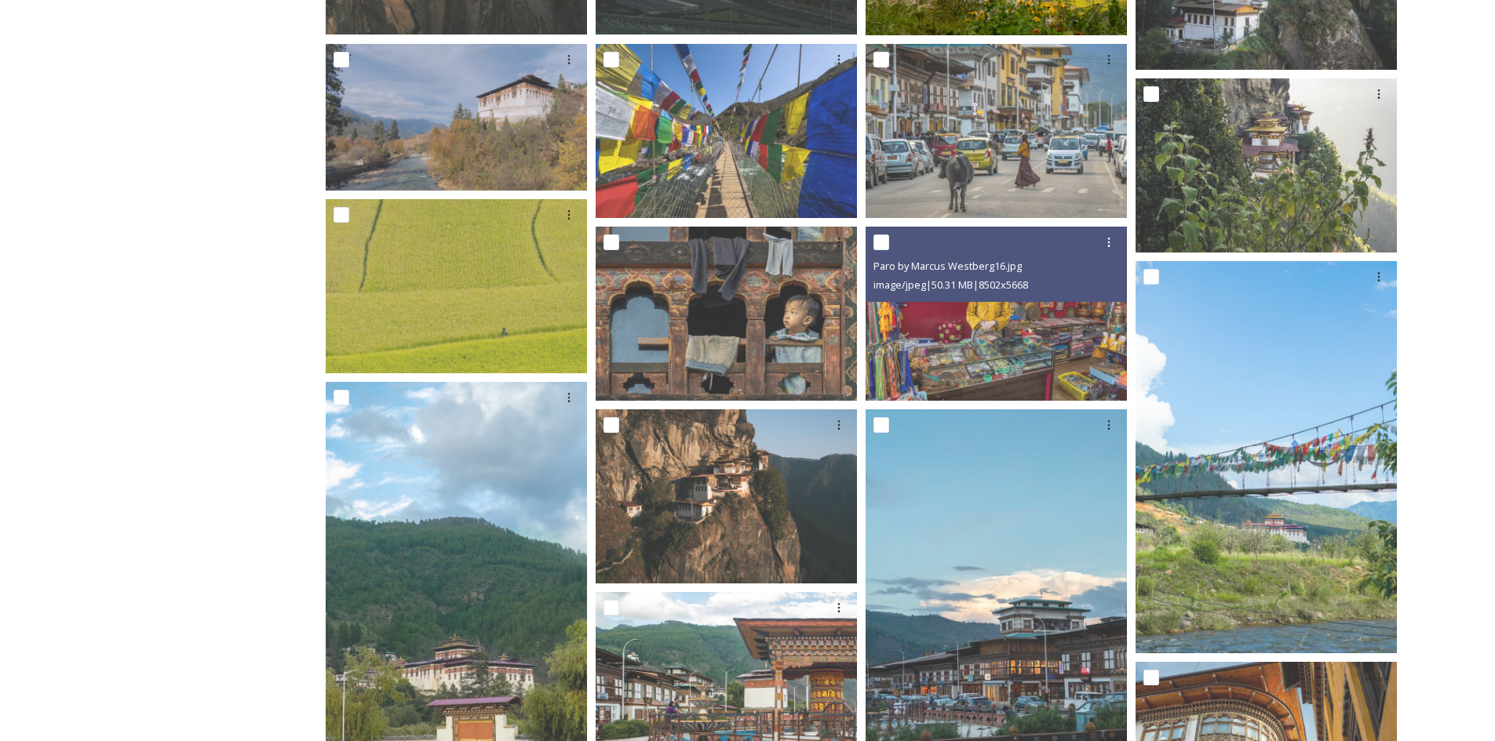
scroll to position [1098, 0]
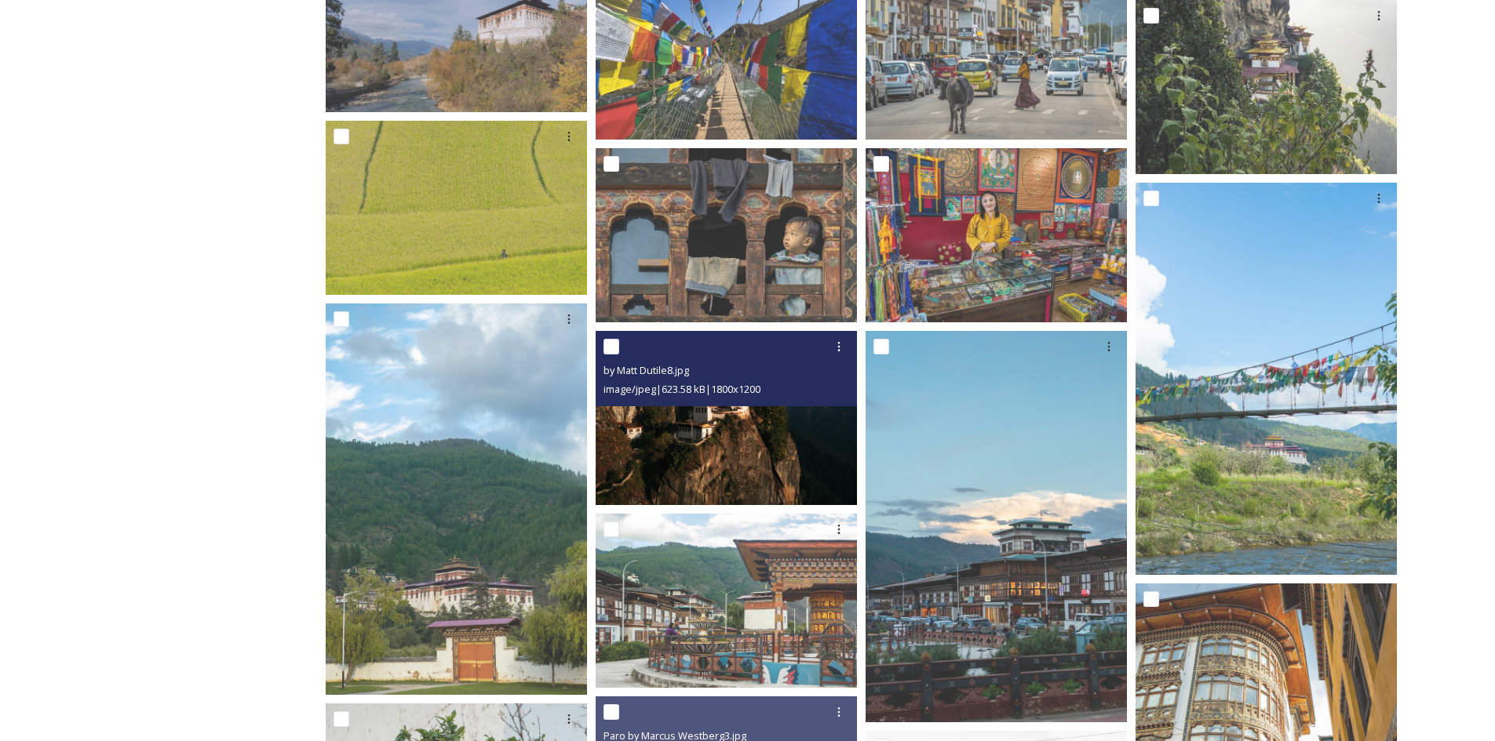
click at [746, 433] on img at bounding box center [726, 417] width 261 height 174
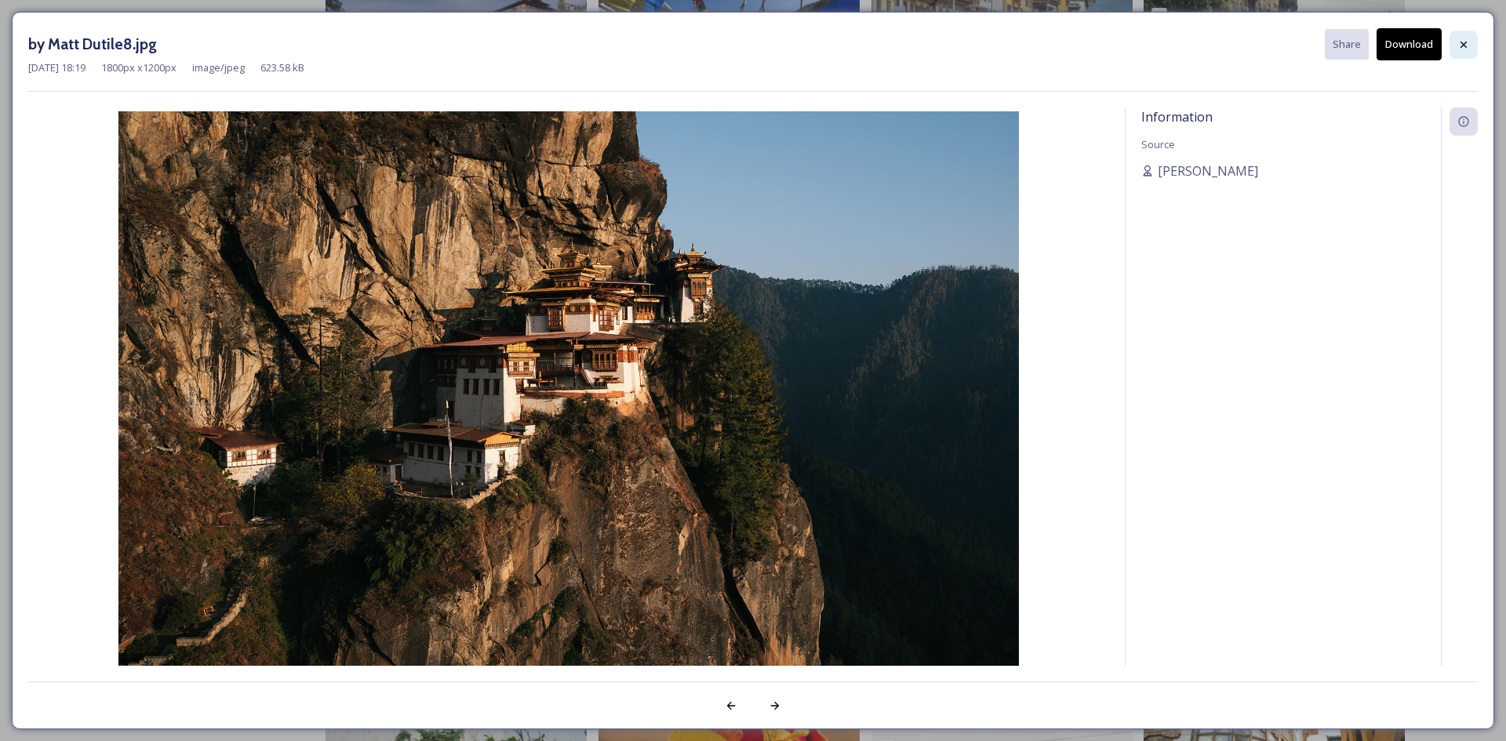
click at [1457, 46] on div at bounding box center [1464, 45] width 28 height 28
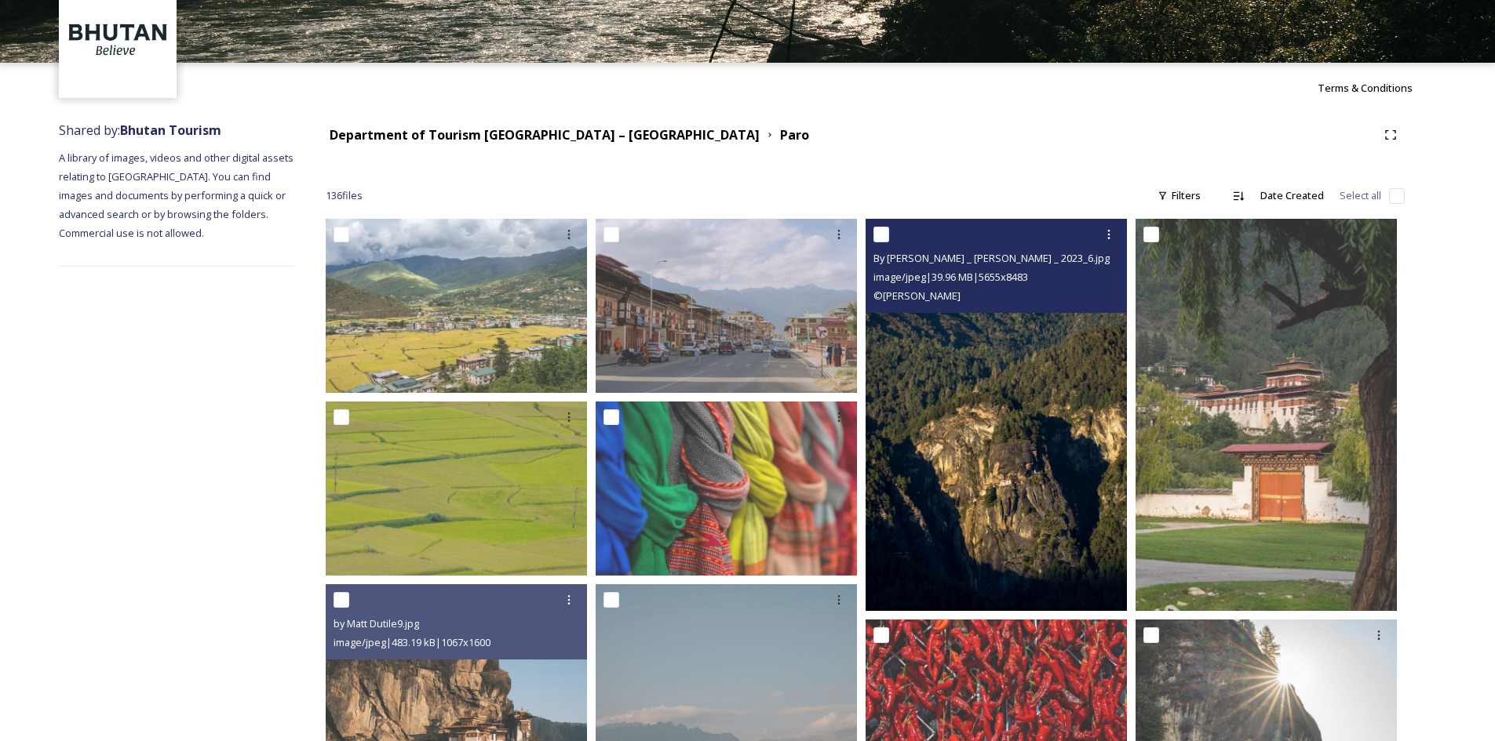
scroll to position [0, 0]
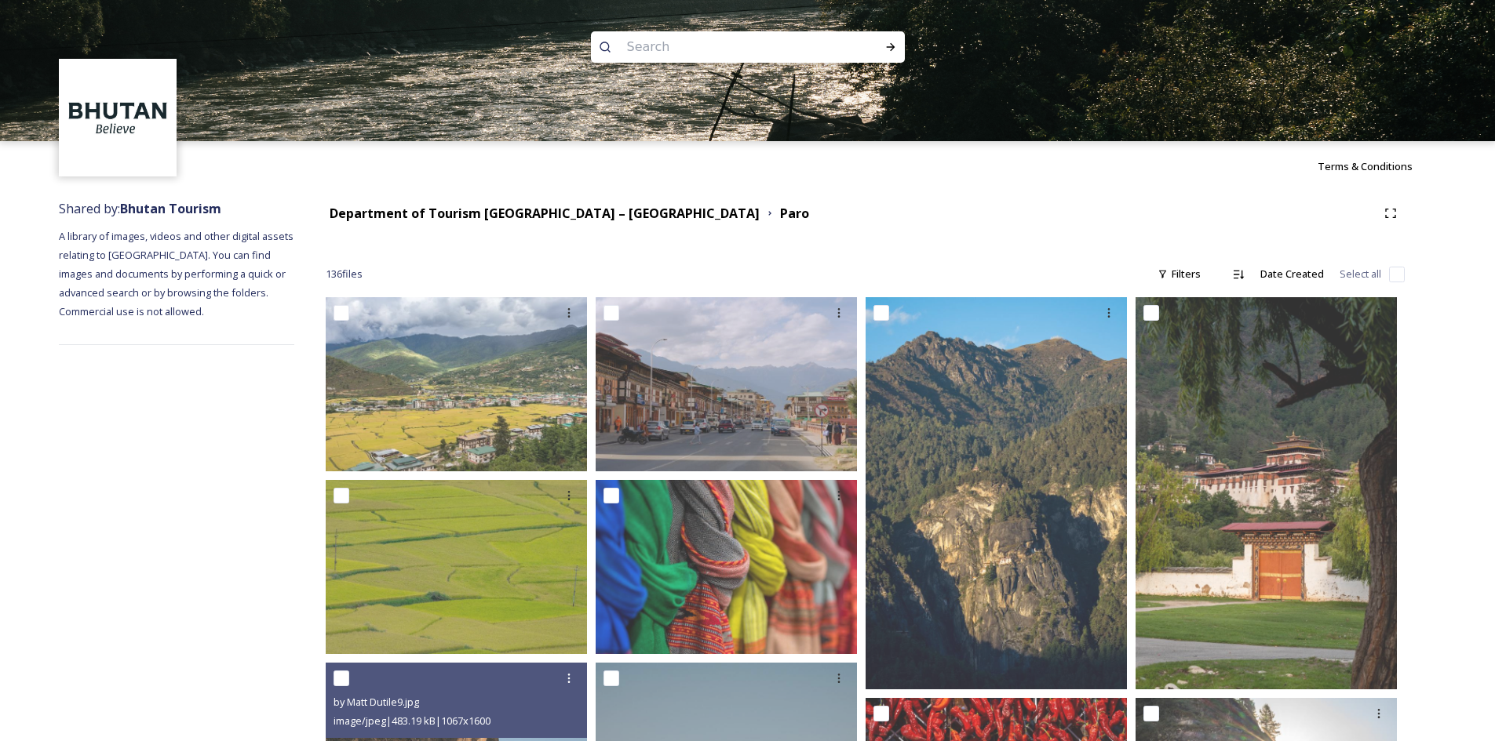
click at [688, 38] on input at bounding box center [726, 47] width 215 height 35
type input "hot stone bath"
click at [891, 52] on icon at bounding box center [890, 47] width 13 height 13
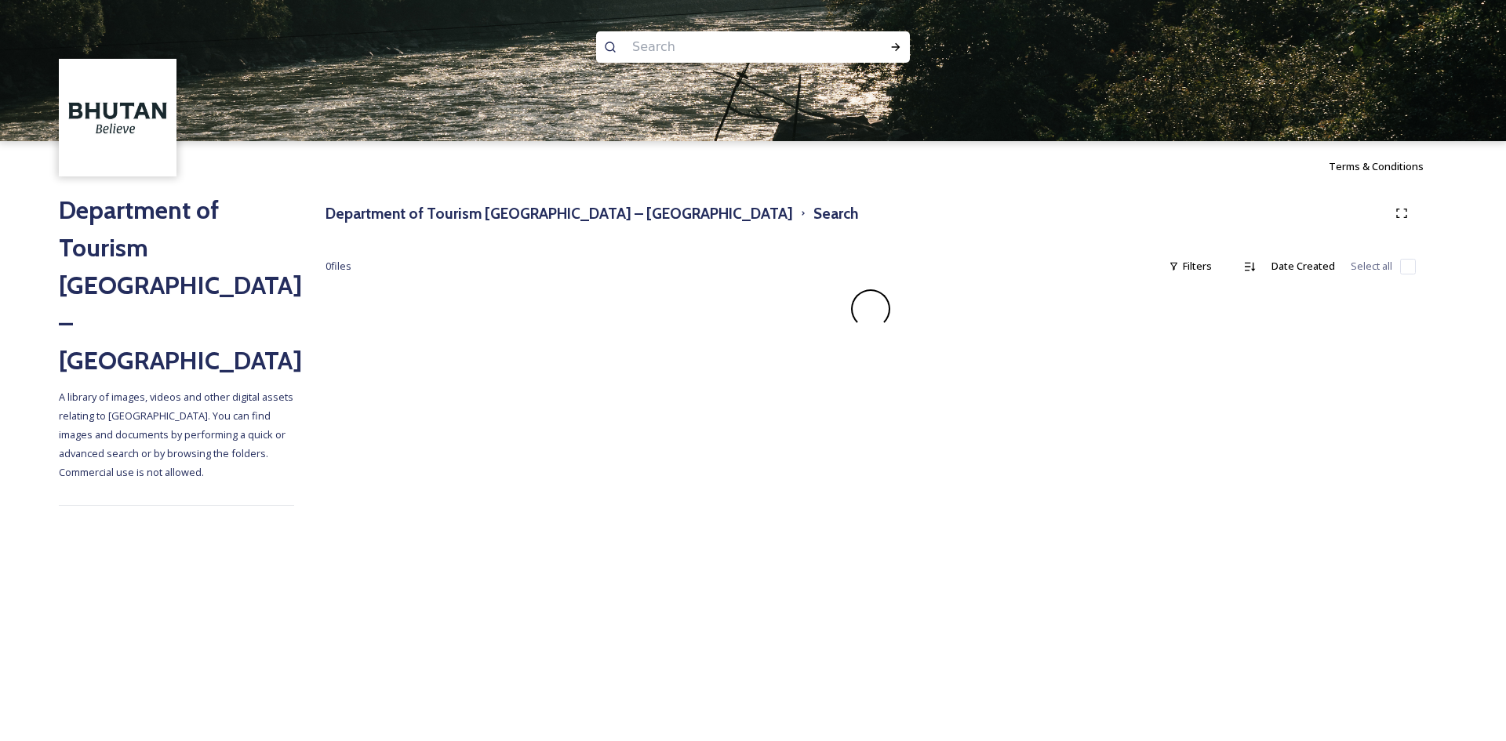
click at [774, 53] on input at bounding box center [732, 47] width 215 height 35
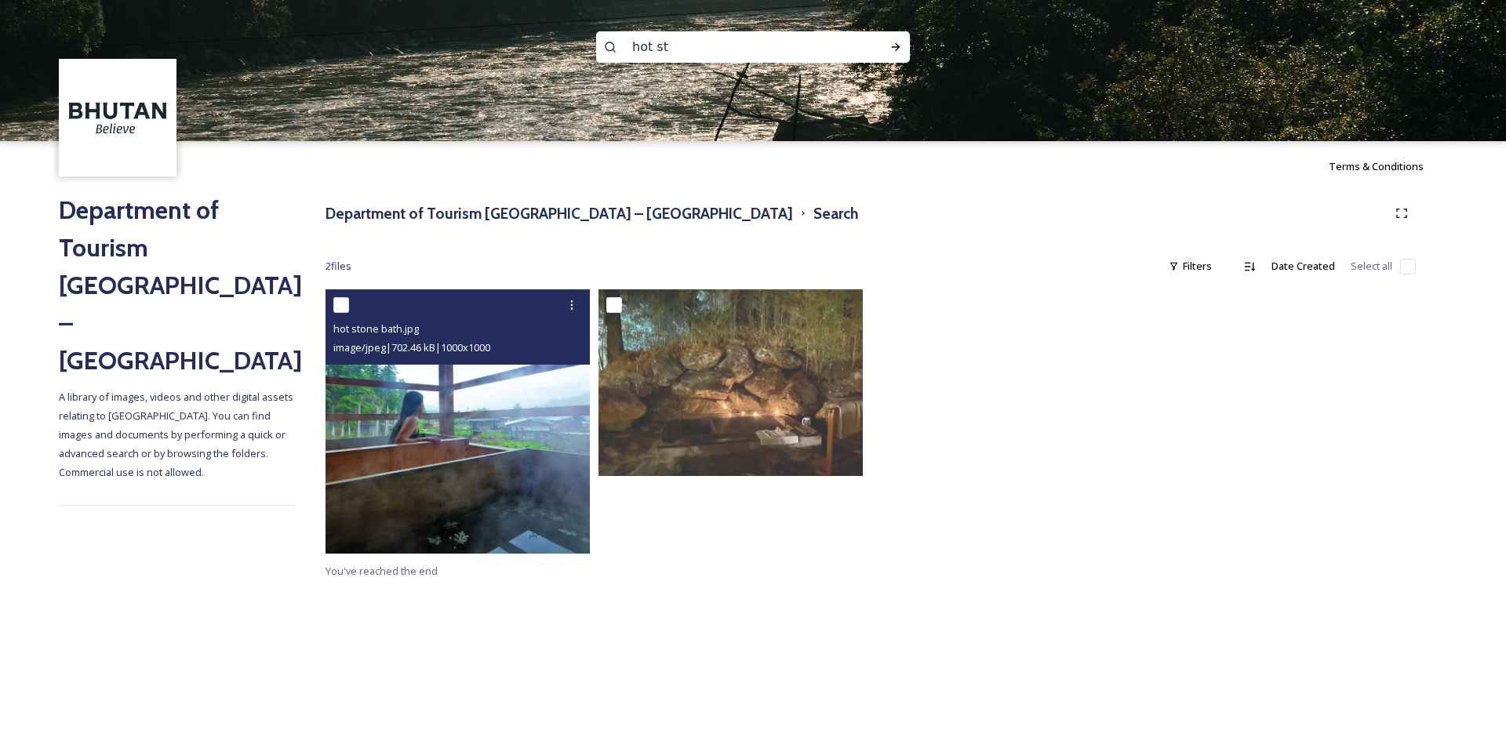
type input "hot st"
click at [499, 434] on img at bounding box center [458, 422] width 264 height 264
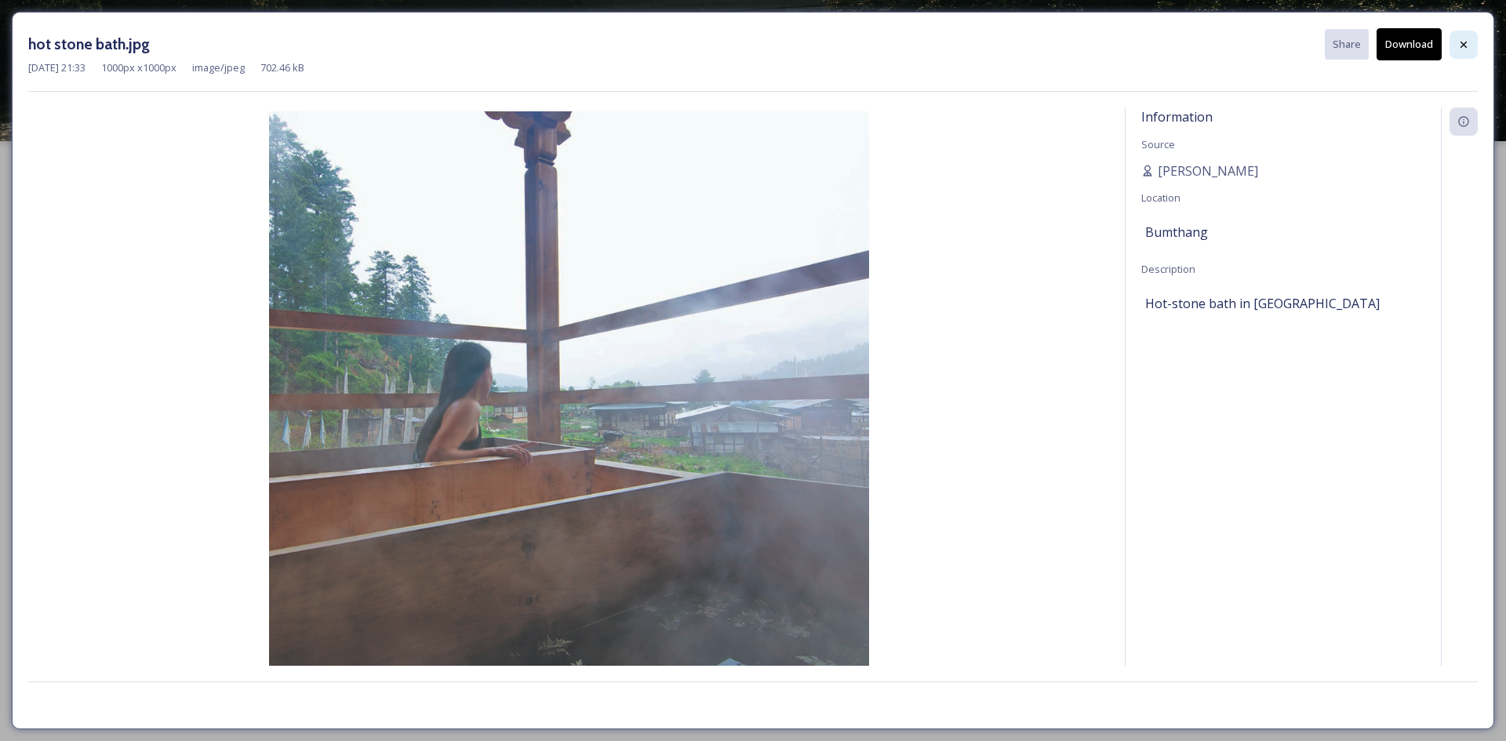
click at [1459, 42] on icon at bounding box center [1464, 44] width 13 height 13
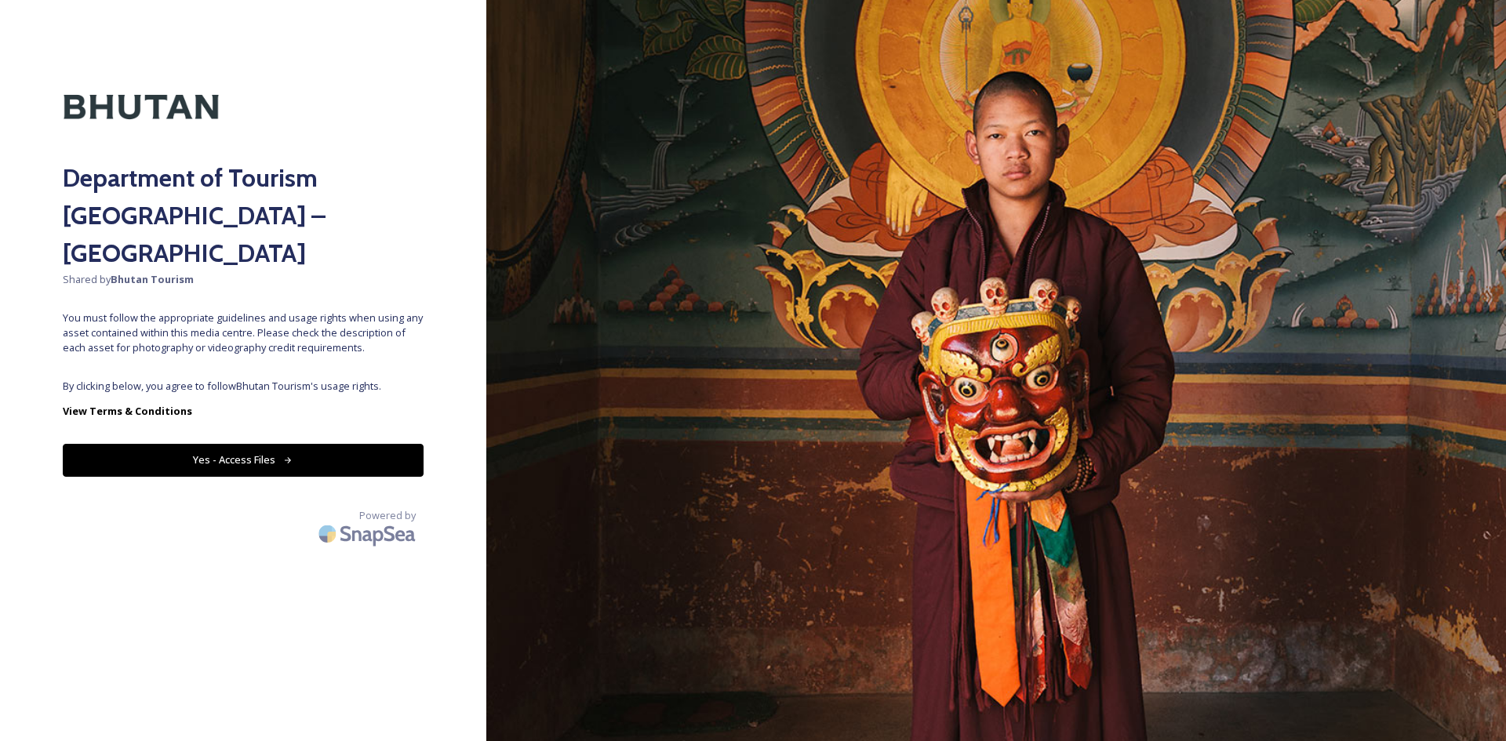
click at [303, 444] on button "Yes - Access Files" at bounding box center [243, 460] width 361 height 32
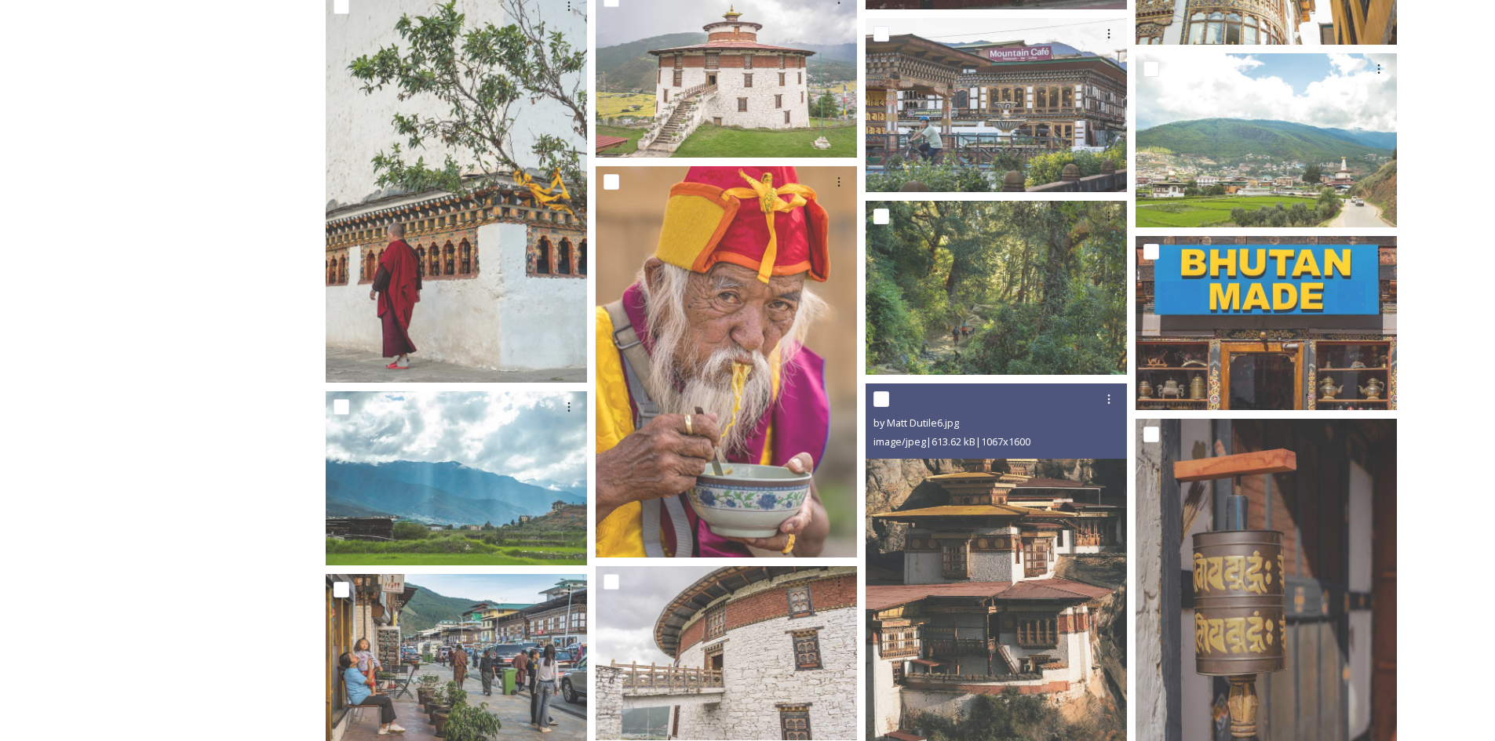
scroll to position [1733, 0]
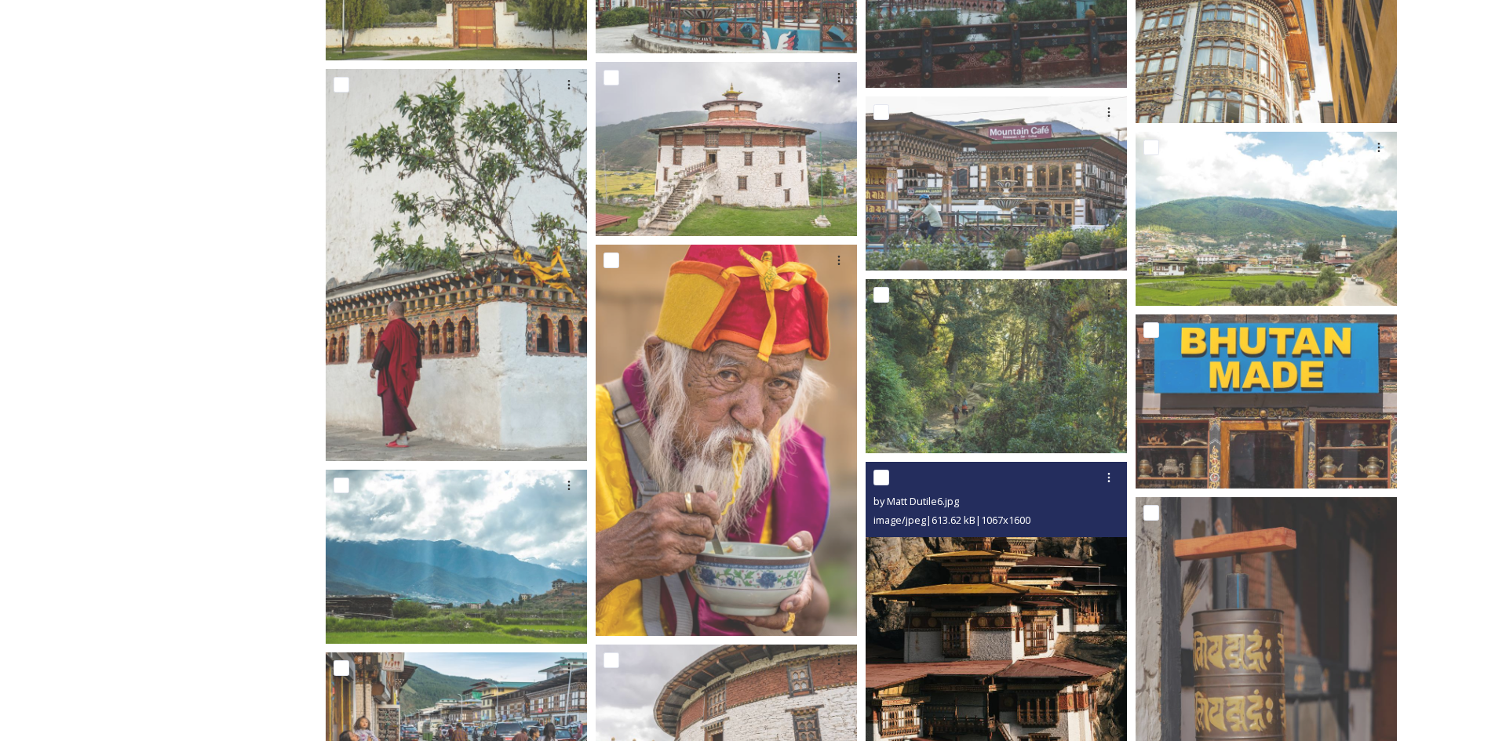
click at [958, 663] on img at bounding box center [995, 658] width 261 height 392
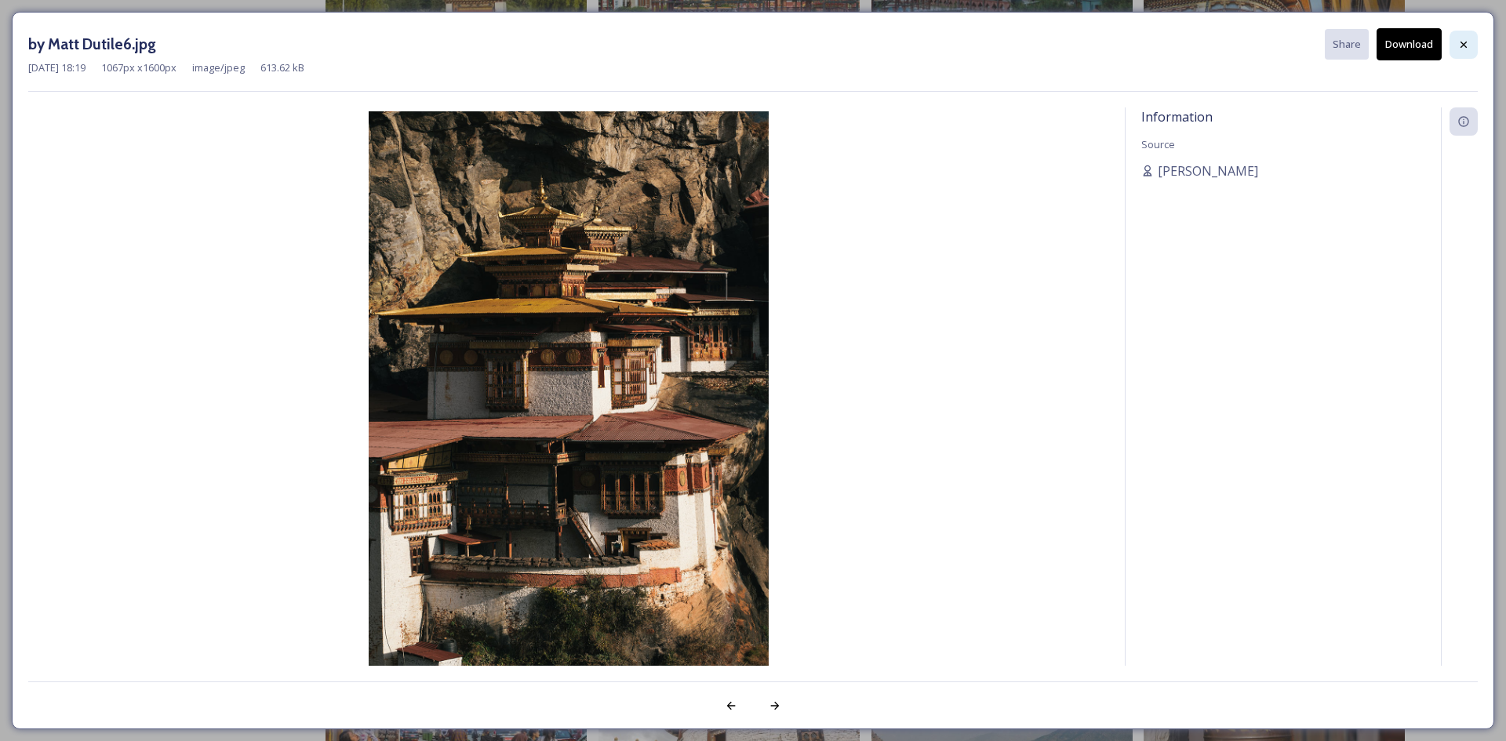
click at [1469, 48] on icon at bounding box center [1464, 44] width 13 height 13
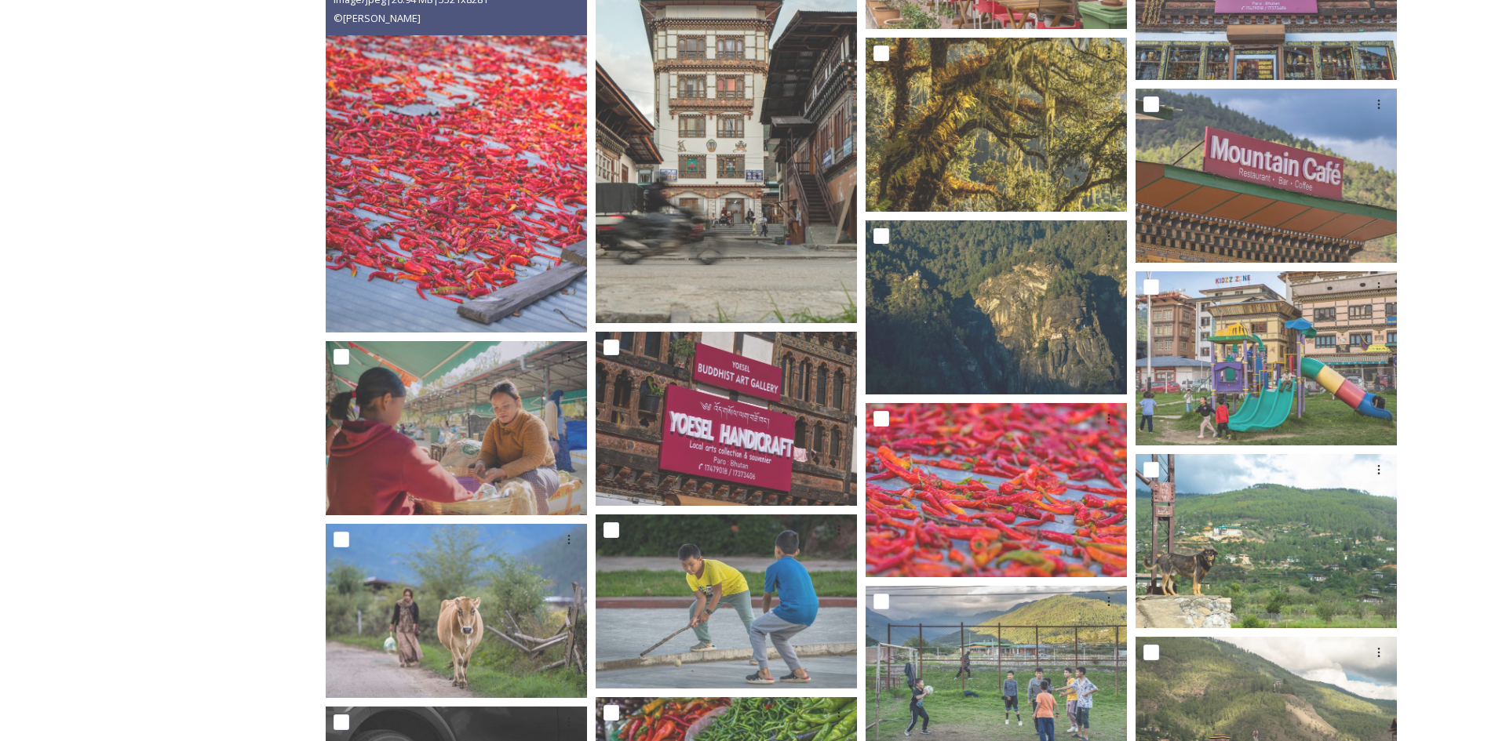
scroll to position [6205, 0]
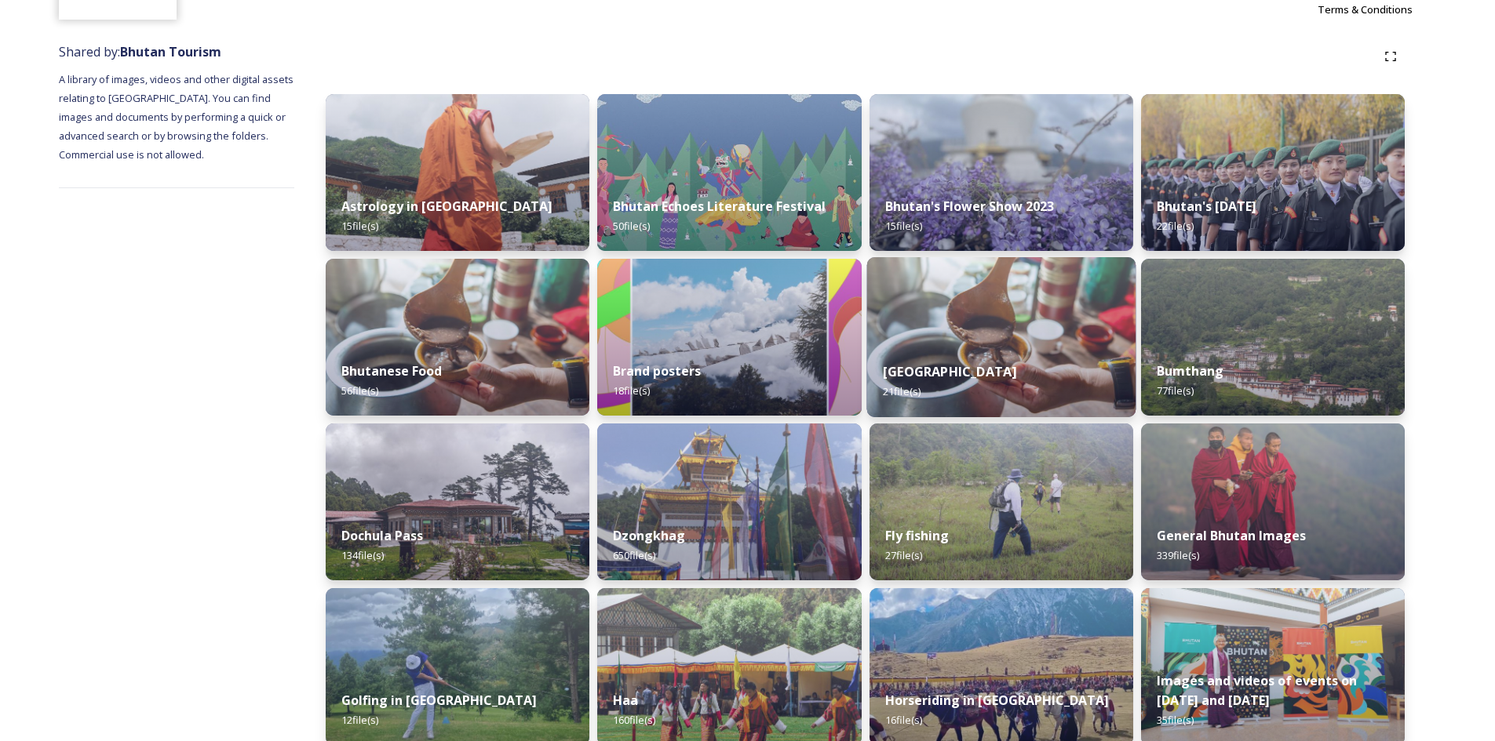
scroll to position [314, 0]
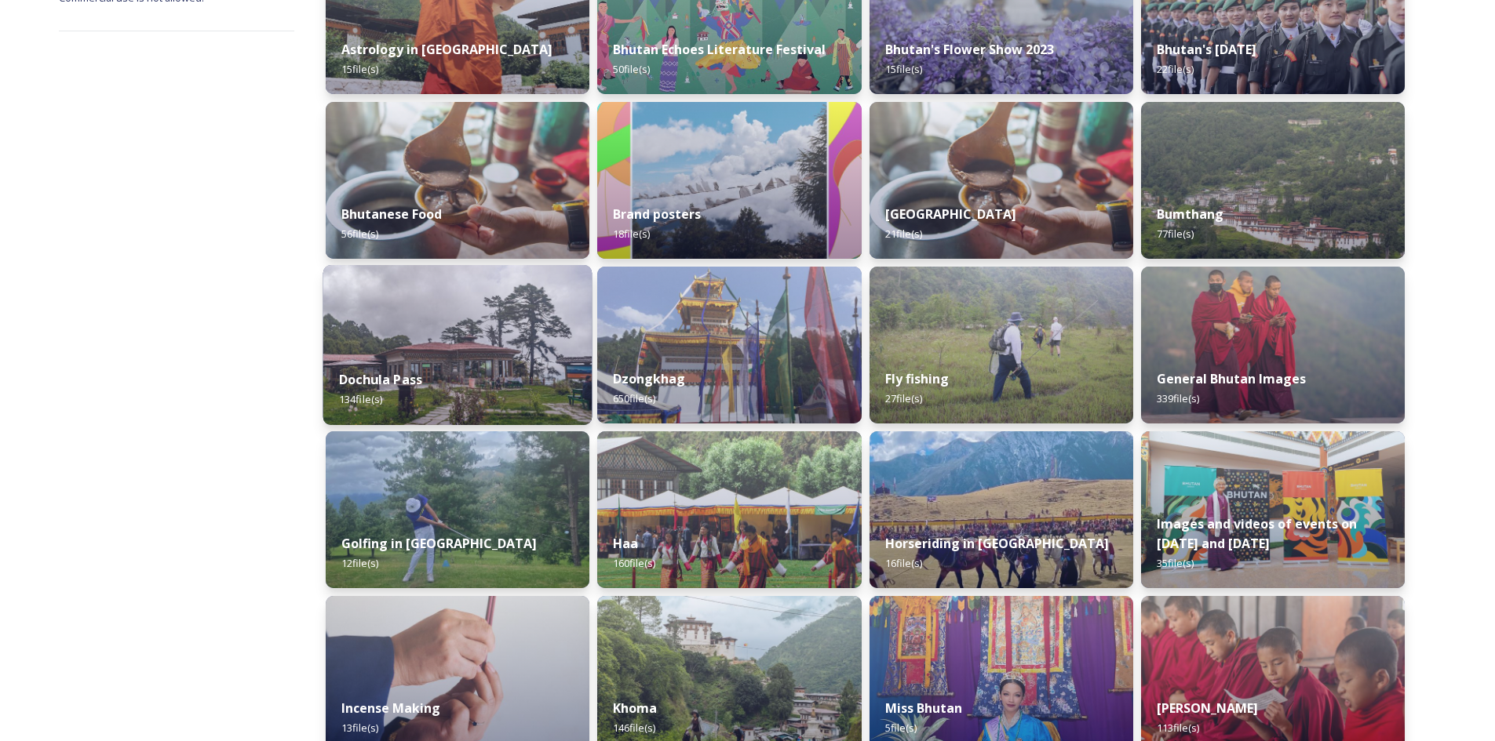
click at [438, 352] on img at bounding box center [457, 345] width 269 height 160
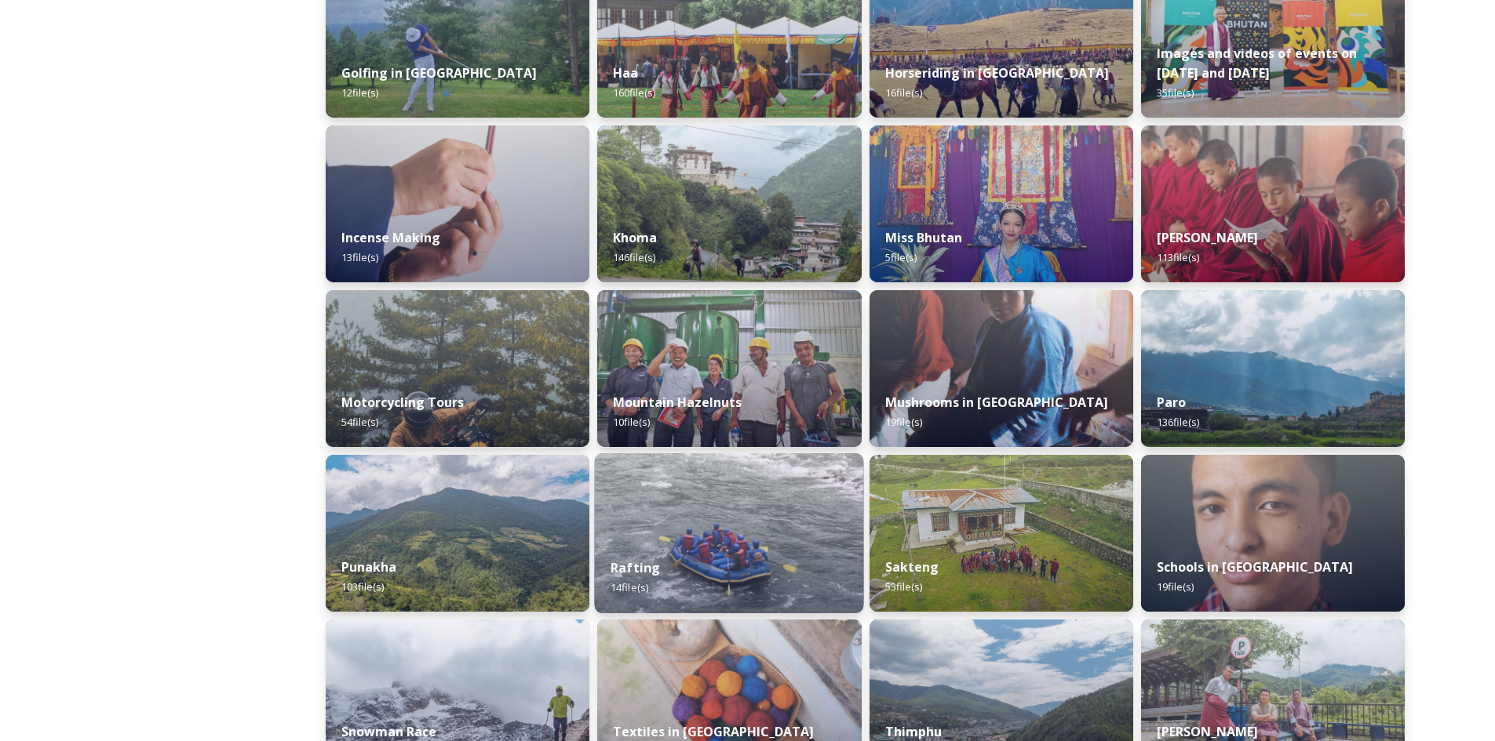
scroll to position [942, 0]
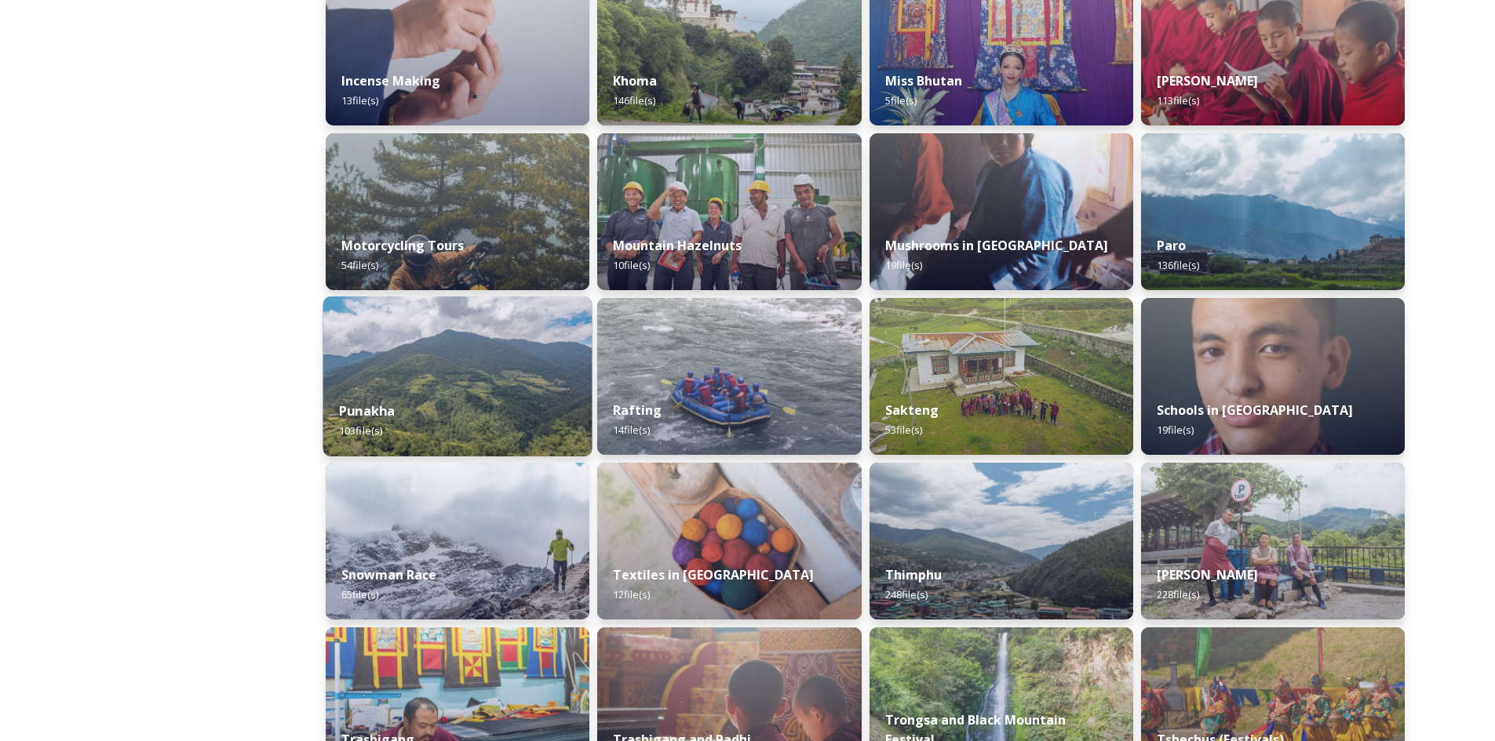
click at [490, 399] on div "Punakha 103 file(s)" at bounding box center [457, 420] width 269 height 71
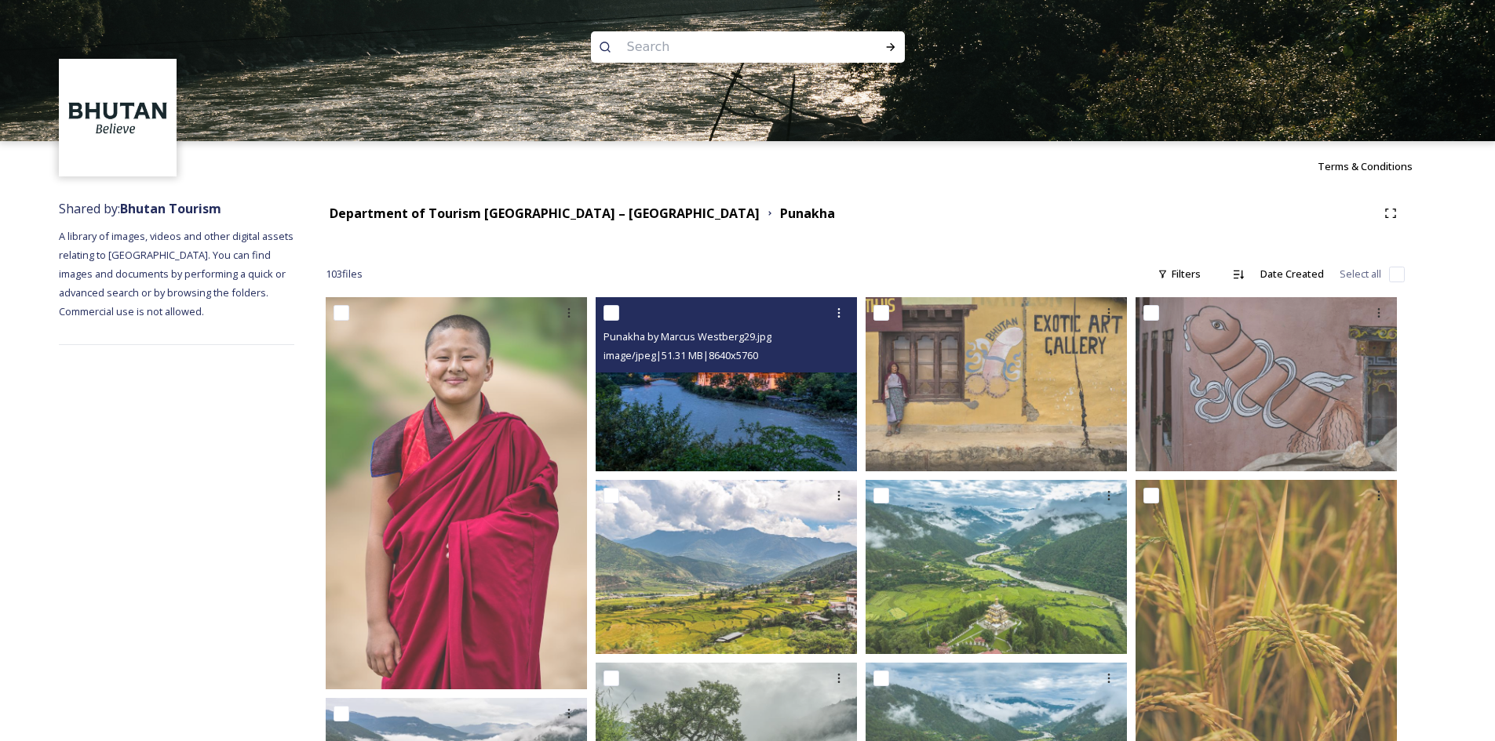
click at [741, 408] on img at bounding box center [726, 384] width 261 height 174
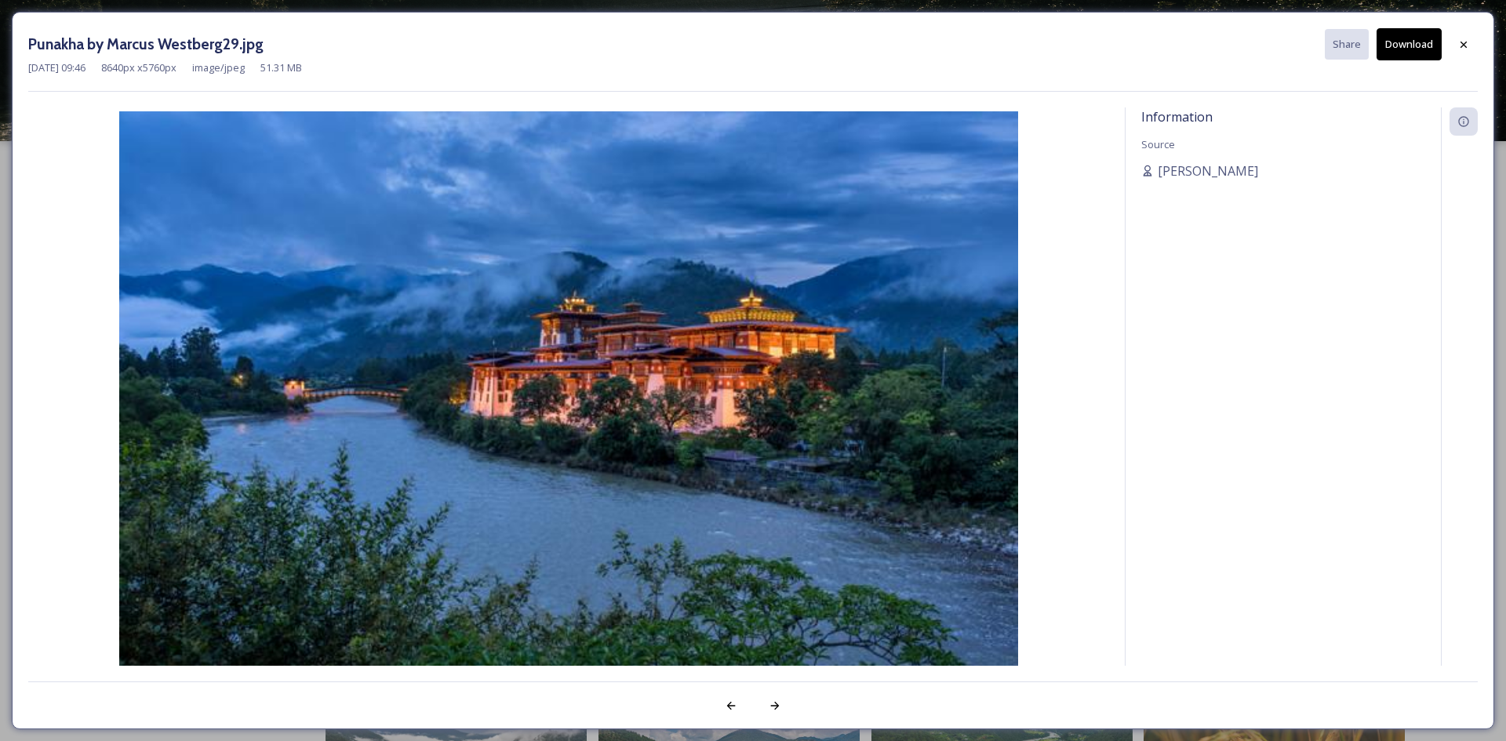
drag, startPoint x: 727, startPoint y: 400, endPoint x: 1459, endPoint y: 46, distance: 813.1
click at [1465, 45] on icon at bounding box center [1464, 44] width 6 height 6
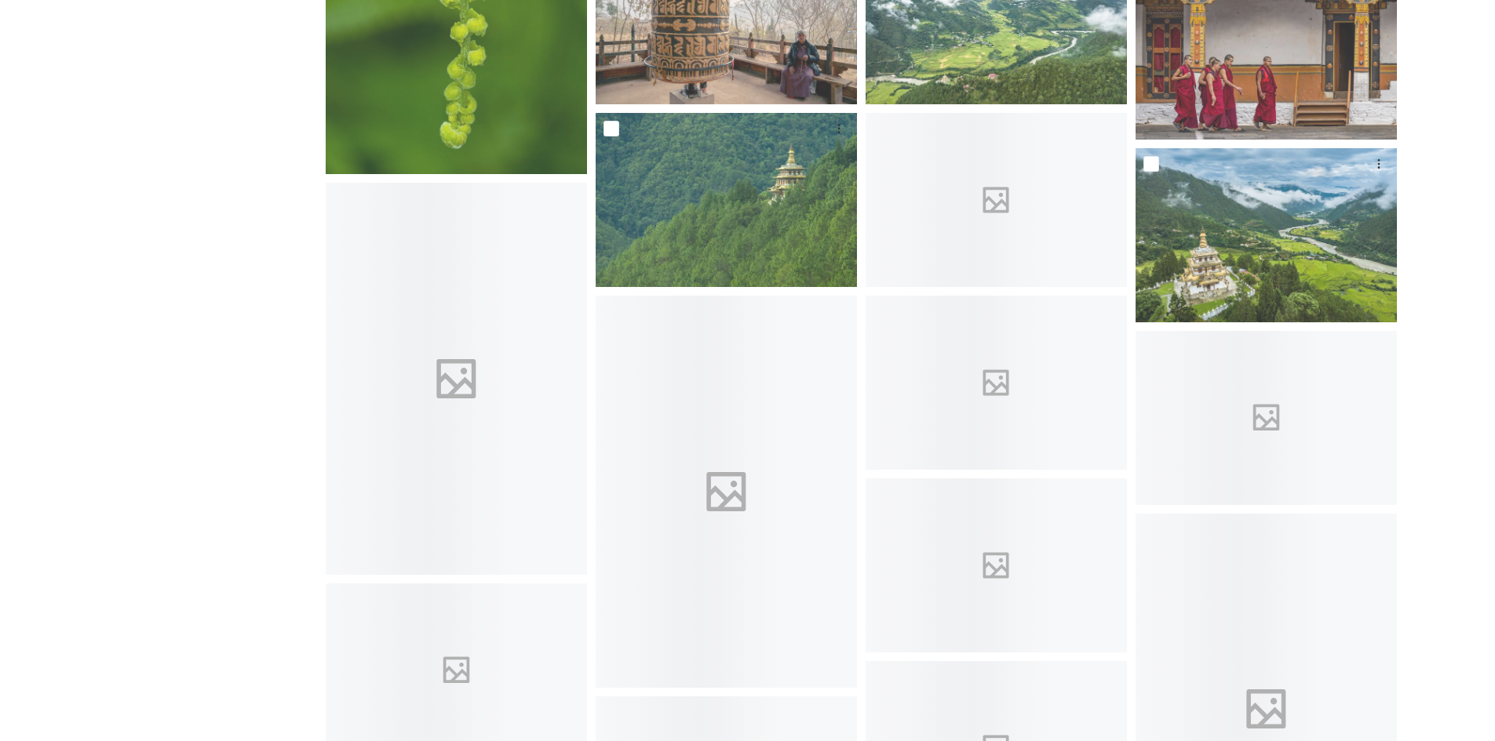
scroll to position [1177, 0]
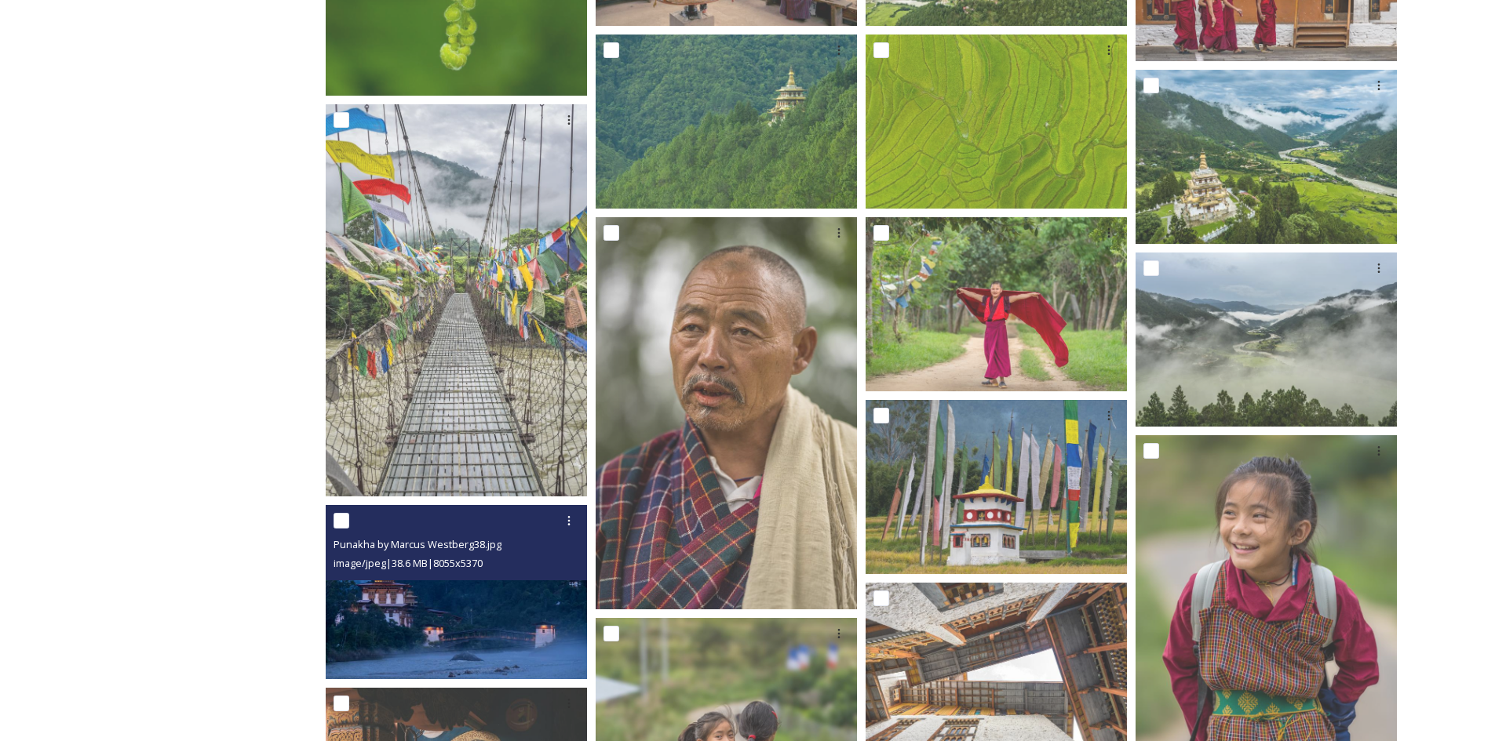
click at [492, 548] on span "Punakha by Marcus Westberg38.jpg" at bounding box center [417, 544] width 168 height 14
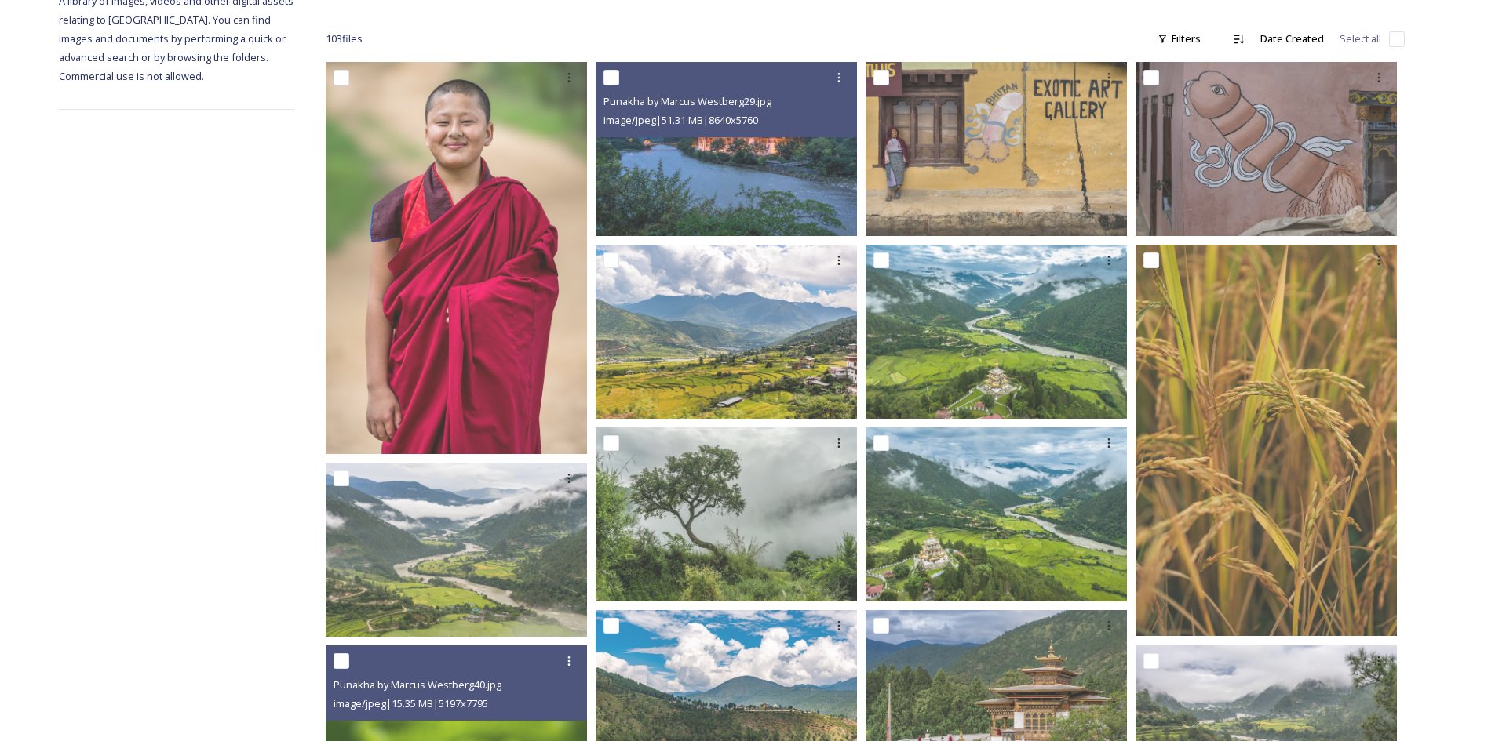
scroll to position [0, 0]
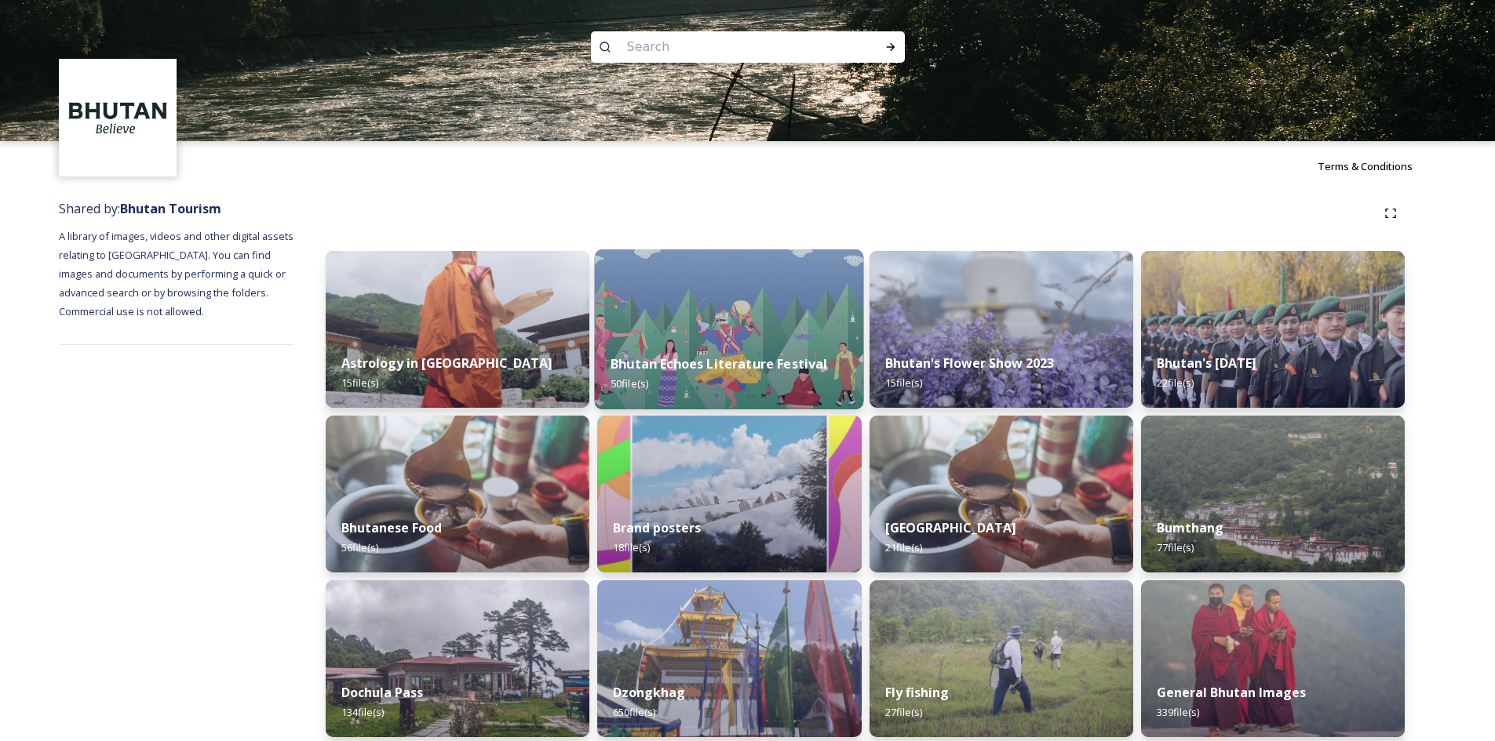
scroll to position [157, 0]
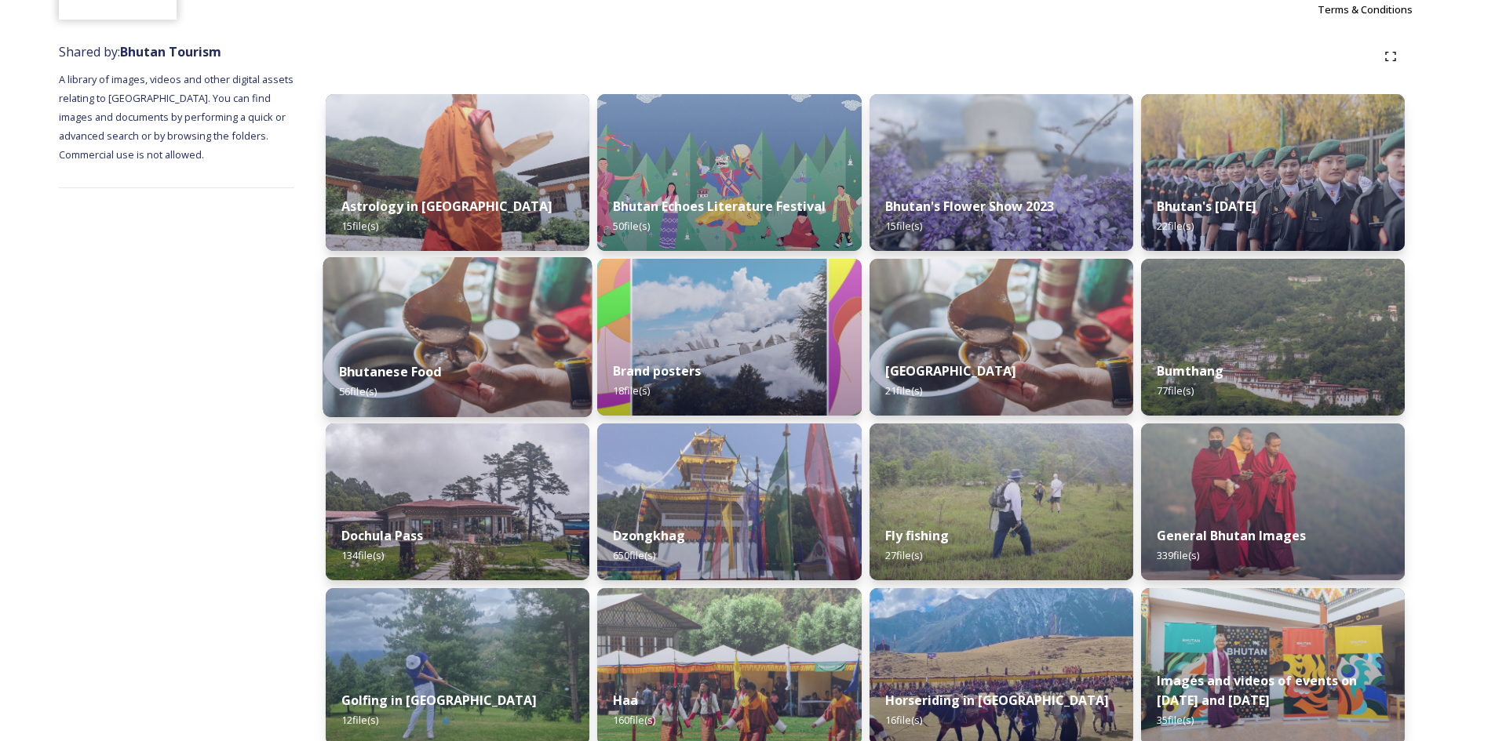
click at [526, 357] on div "Bhutanese Food 56 file(s)" at bounding box center [457, 381] width 269 height 71
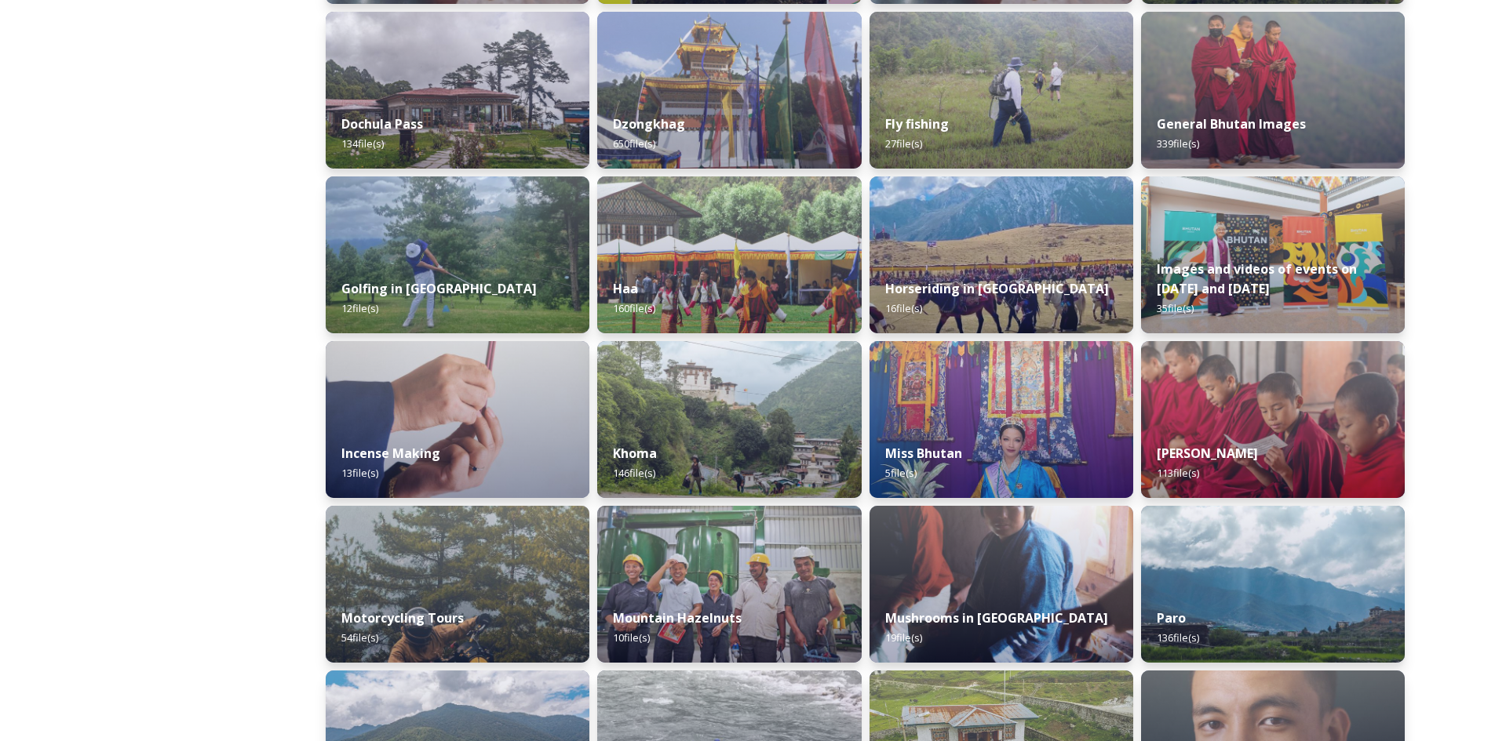
scroll to position [412, 0]
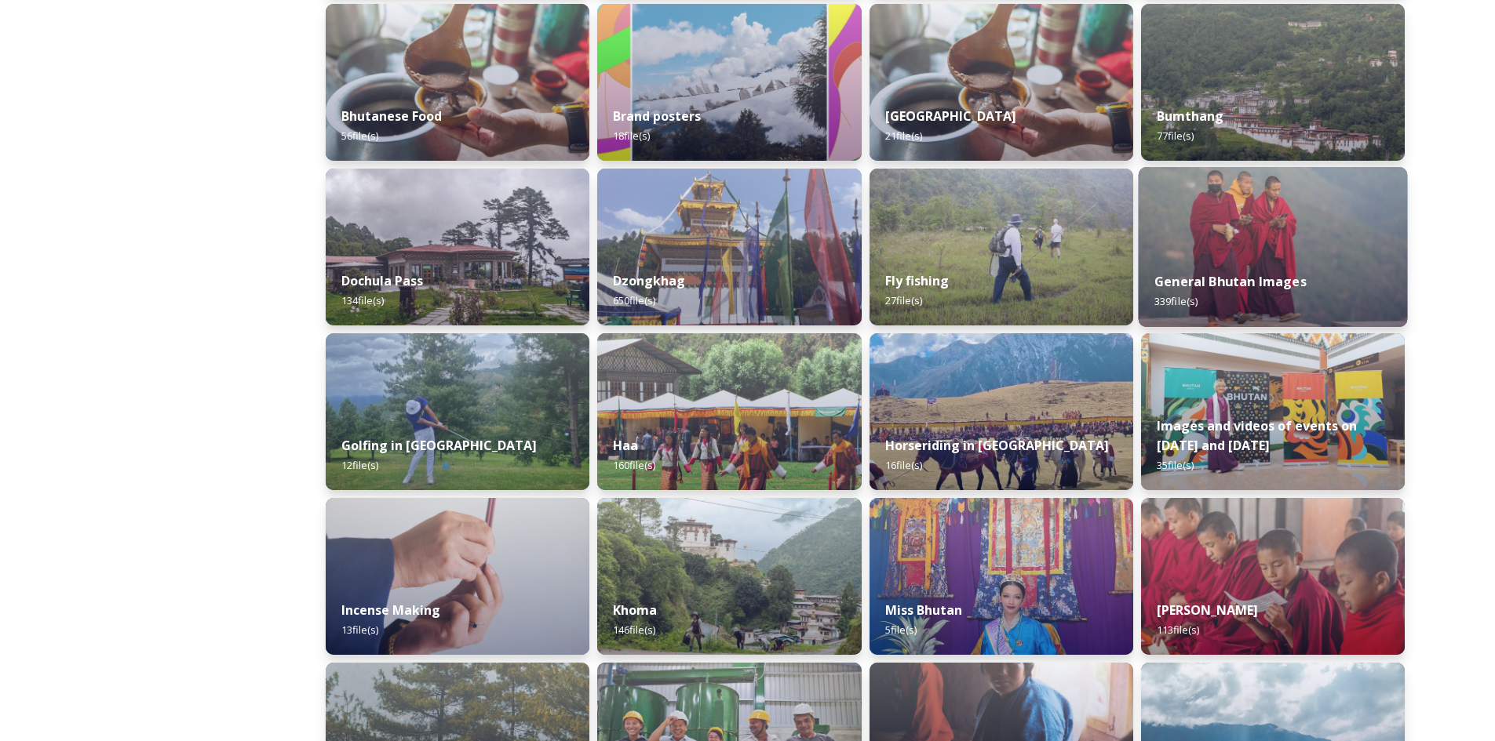
click at [1256, 259] on div "General Bhutan Images 339 file(s)" at bounding box center [1272, 291] width 269 height 71
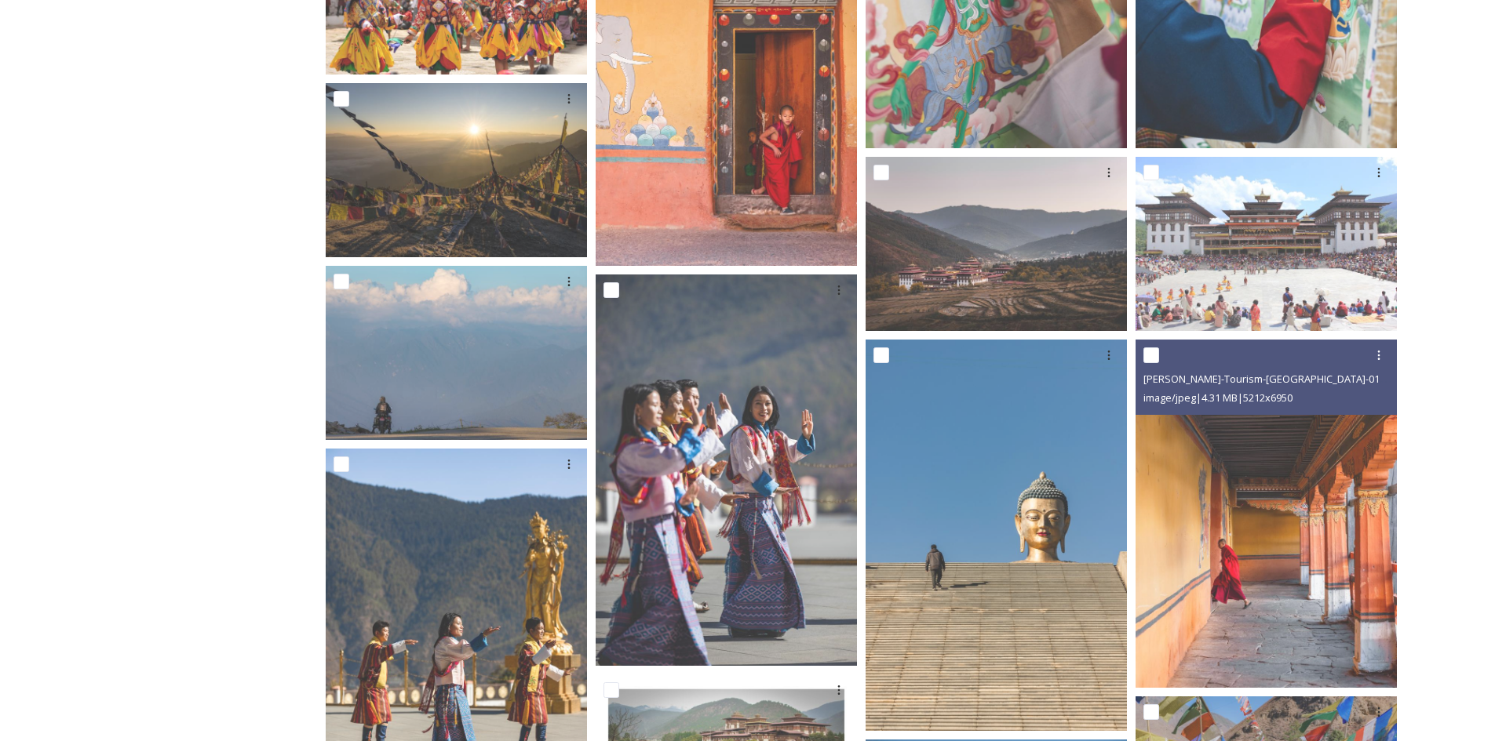
scroll to position [863, 0]
